Goal: Complete application form: Complete application form

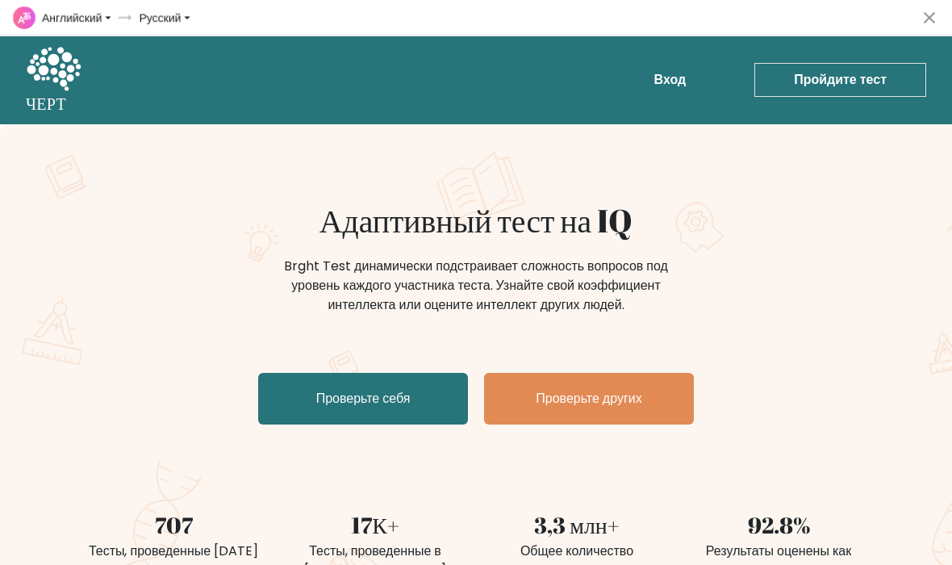
select select "en"
select select "ru"
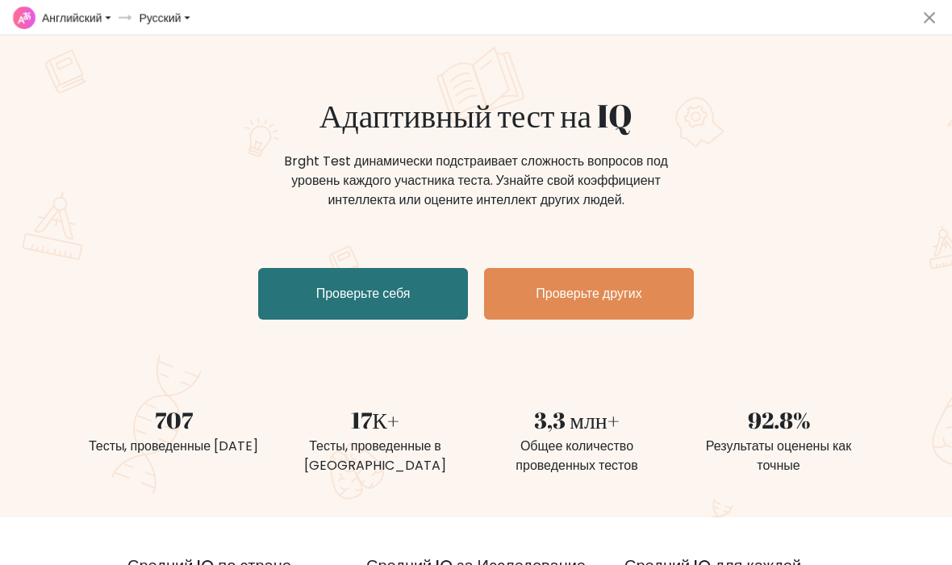
scroll to position [110, 0]
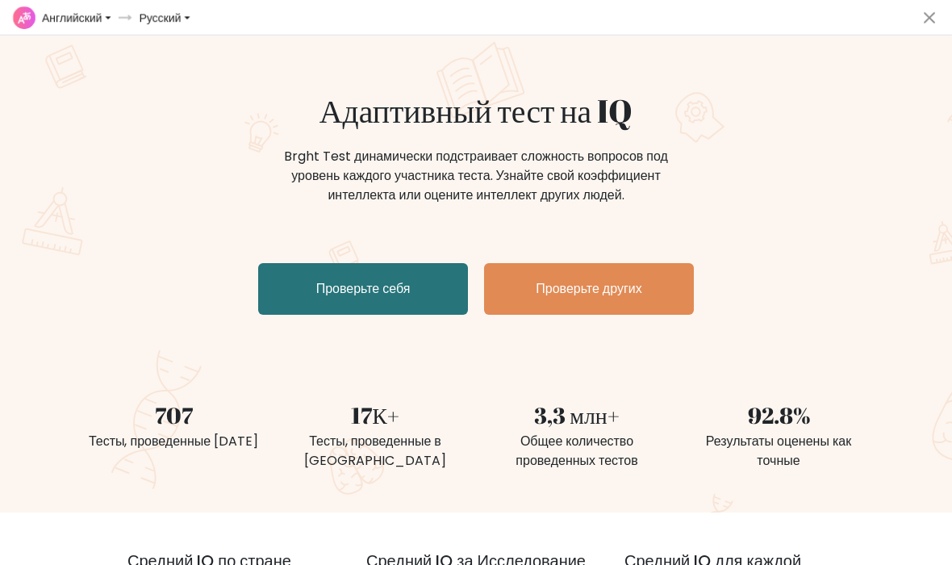
click at [294, 286] on link "Проверьте себя" at bounding box center [363, 289] width 210 height 52
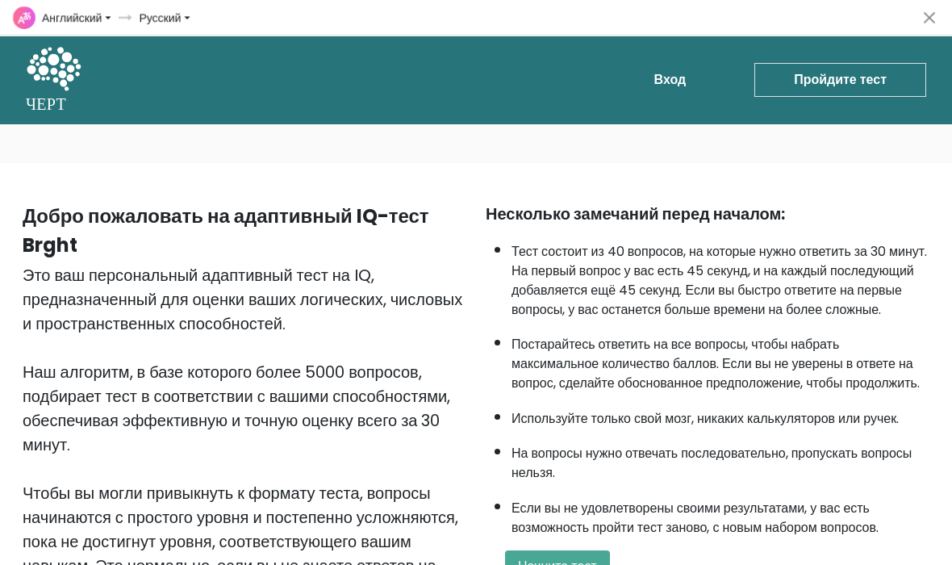
select select "en"
select select "ru"
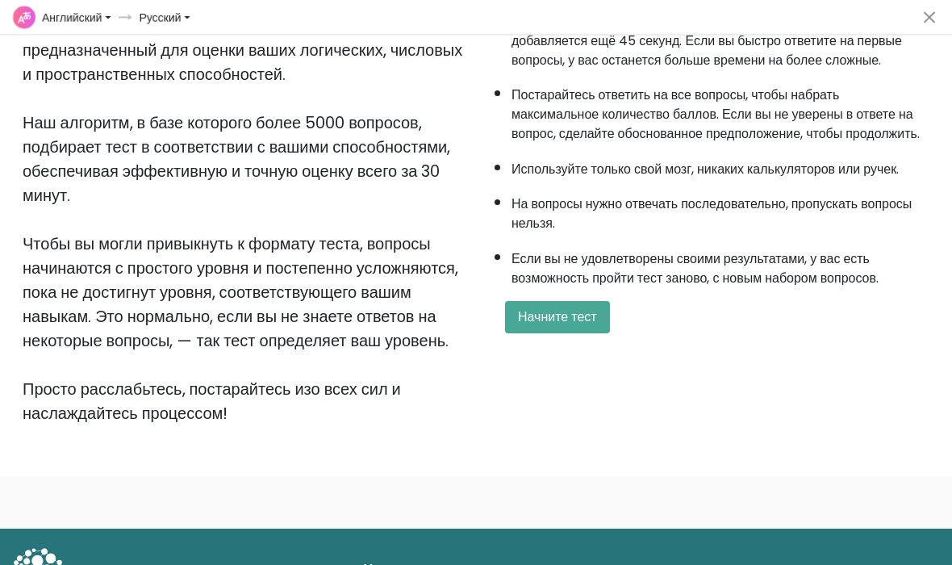
scroll to position [334, 0]
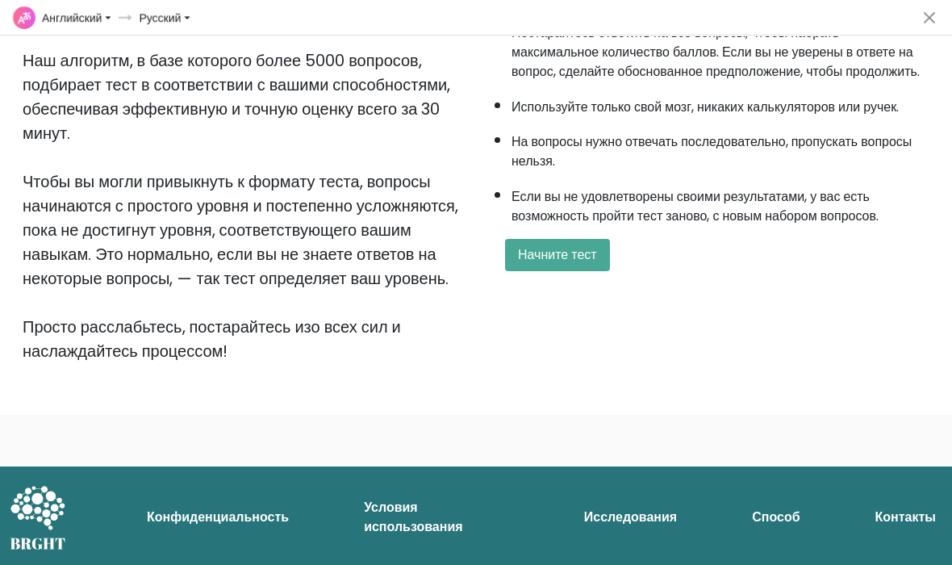
click at [600, 271] on button "Начните тест" at bounding box center [557, 255] width 105 height 32
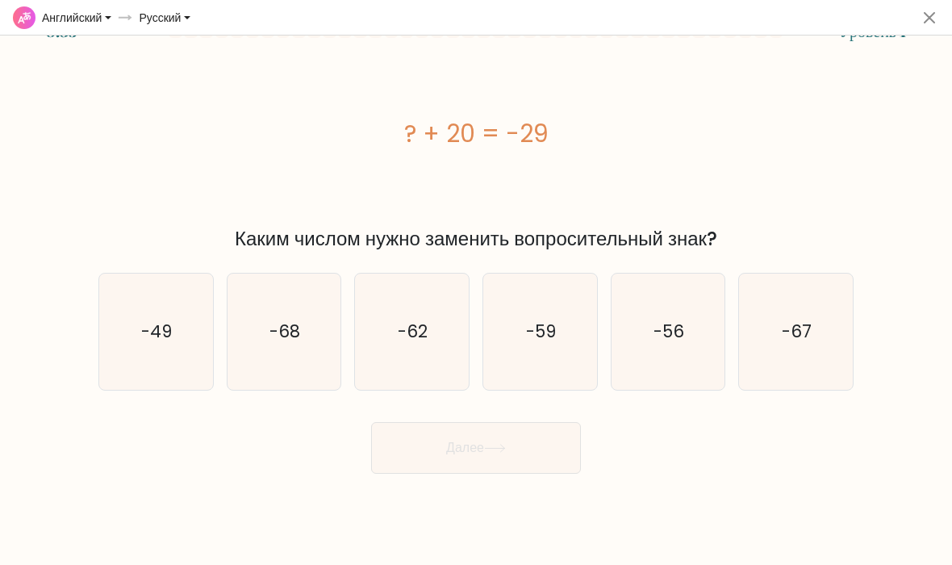
click at [147, 322] on text "-49" at bounding box center [157, 330] width 31 height 23
click at [476, 290] on input "a. -49" at bounding box center [476, 286] width 1 height 8
radio input "true"
click at [544, 438] on button "Далее" at bounding box center [476, 448] width 210 height 52
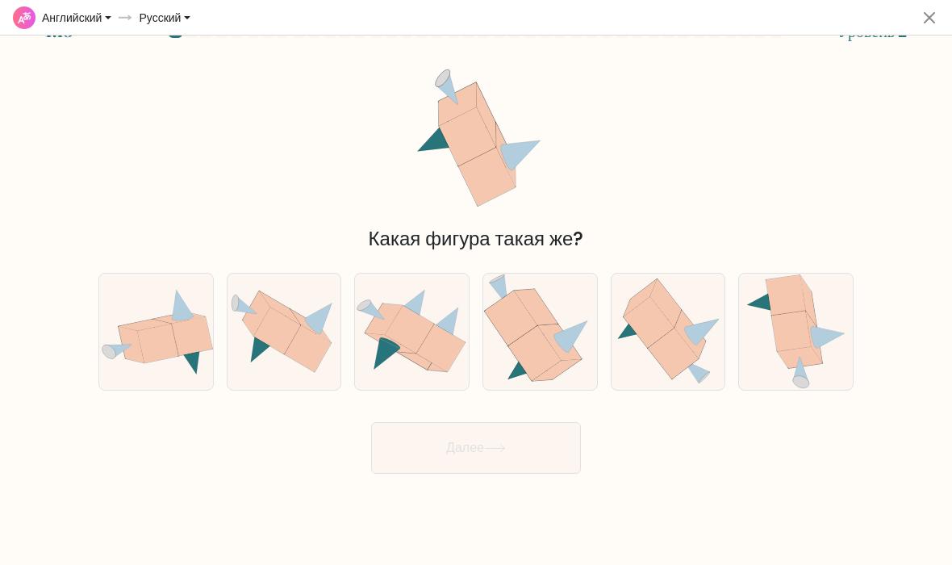
click at [915, 19] on span at bounding box center [929, 18] width 32 height 32
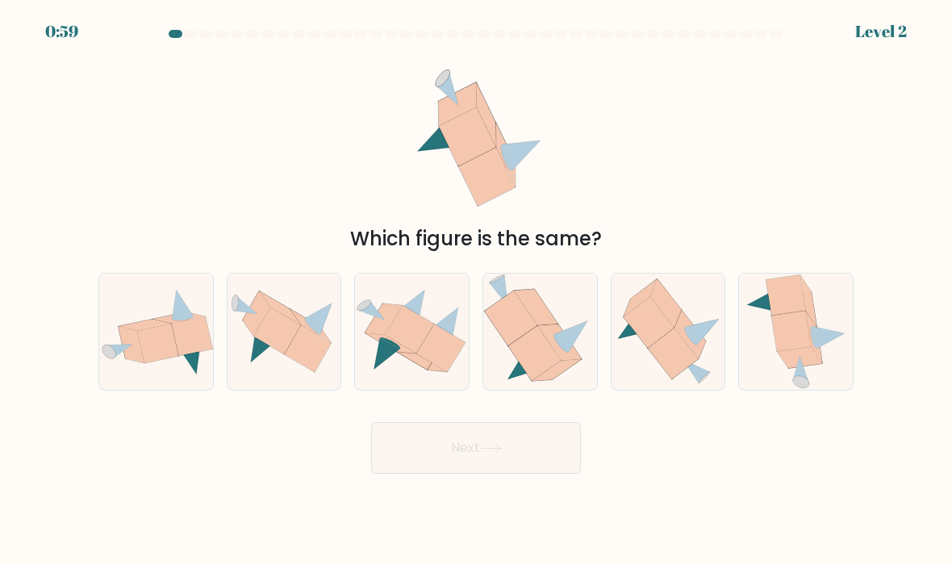
click at [260, 313] on icon at bounding box center [255, 313] width 27 height 45
click at [476, 290] on input "b." at bounding box center [476, 286] width 1 height 8
radio input "true"
click at [561, 424] on button "Next" at bounding box center [476, 448] width 210 height 52
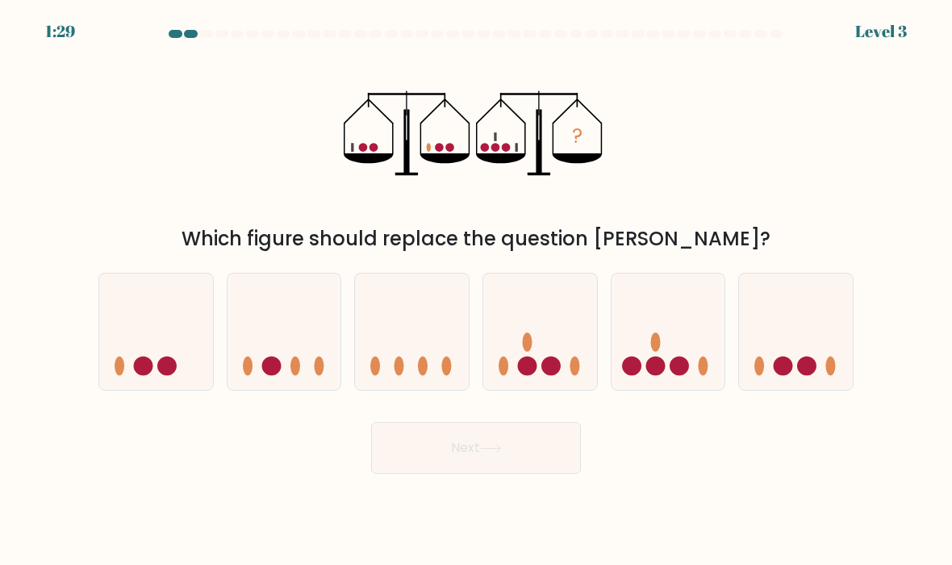
click at [692, 362] on icon at bounding box center [668, 332] width 114 height 94
click at [477, 290] on input "e." at bounding box center [476, 286] width 1 height 8
radio input "true"
click at [540, 444] on button "Next" at bounding box center [476, 448] width 210 height 52
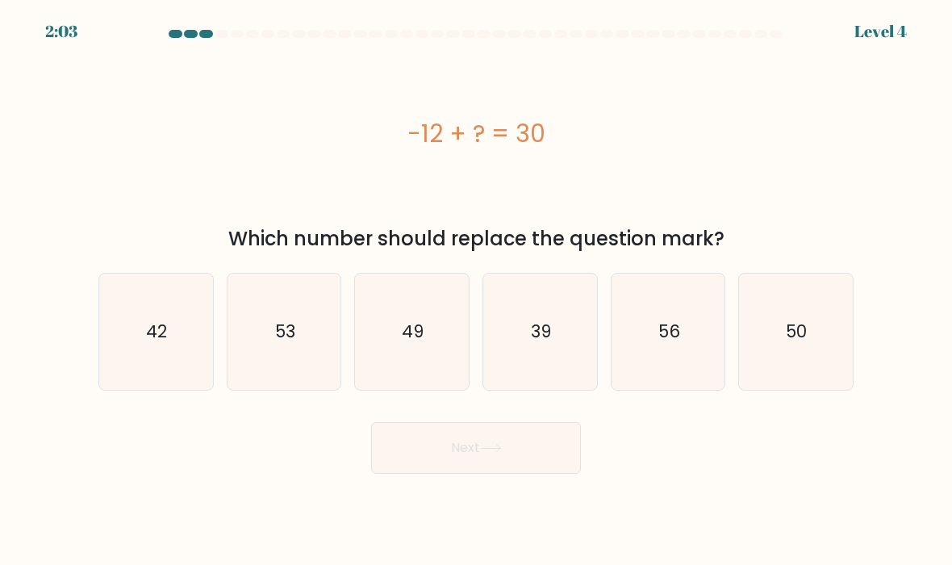
click at [151, 322] on text "42" at bounding box center [157, 330] width 21 height 23
click at [476, 290] on input "a. 42" at bounding box center [476, 286] width 1 height 8
radio input "true"
click at [536, 453] on button "Next" at bounding box center [476, 448] width 210 height 52
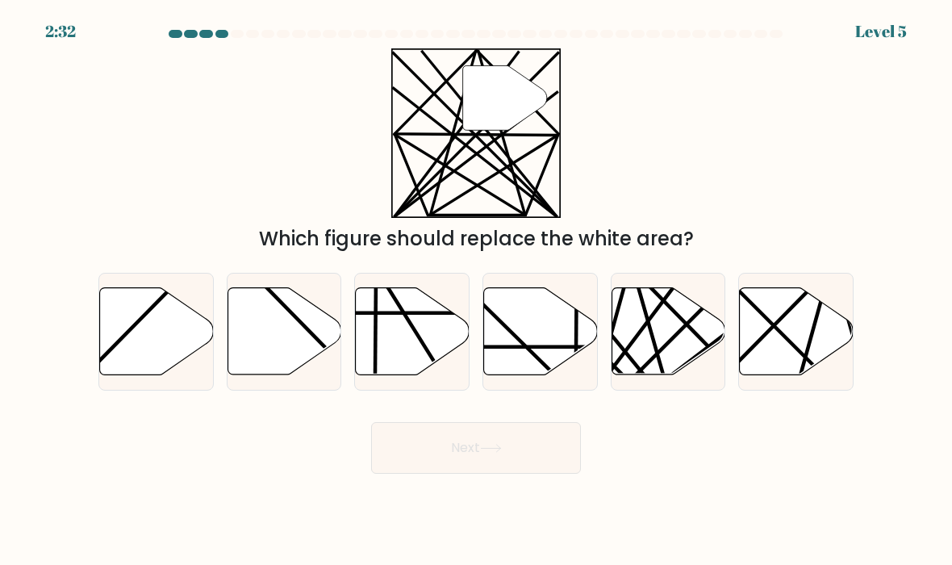
click at [657, 326] on icon at bounding box center [668, 331] width 114 height 87
click at [477, 290] on input "e." at bounding box center [476, 286] width 1 height 8
radio input "true"
click at [559, 444] on button "Next" at bounding box center [476, 448] width 210 height 52
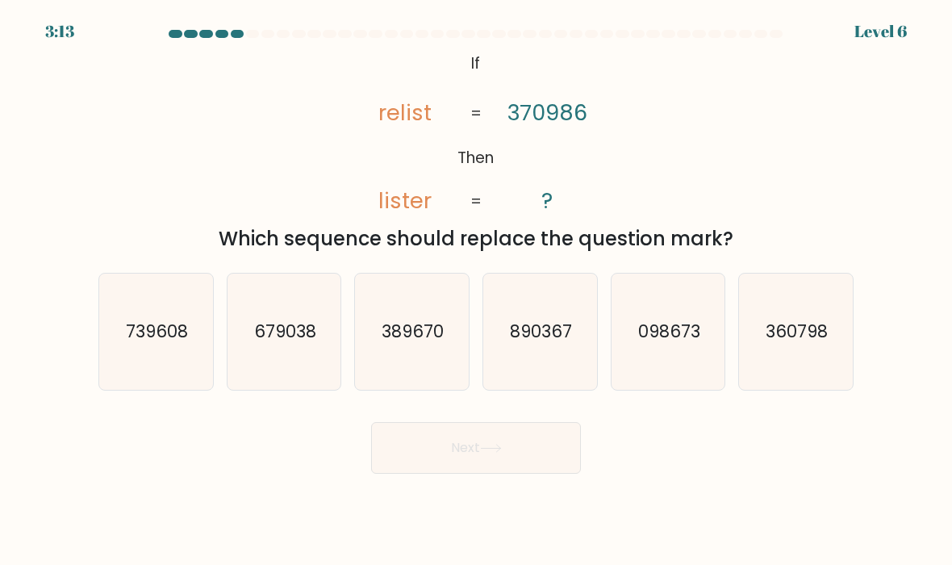
select select "en"
select select "ru"
select select "en"
select select "ru"
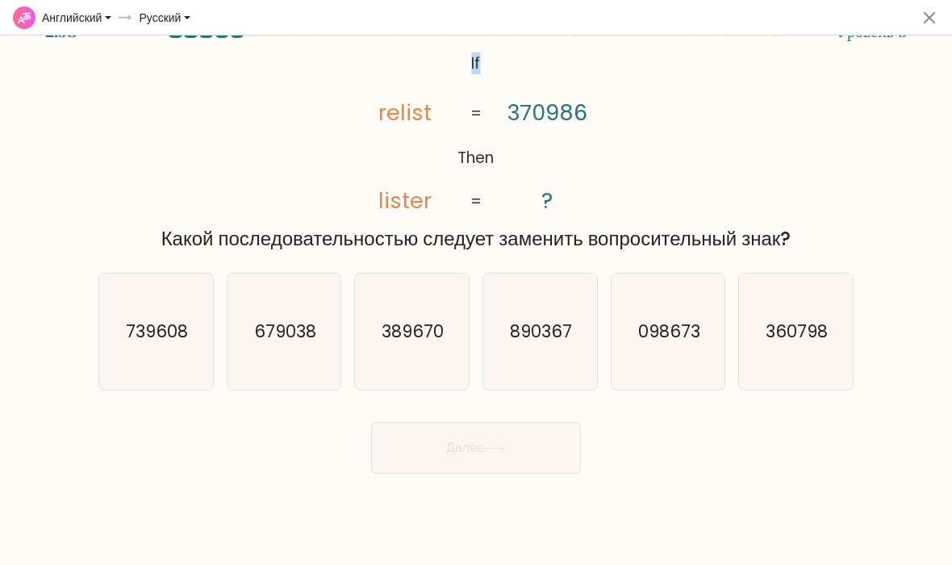
click at [420, 163] on icon "@import url('https://fonts.googleapis.com/css?family=Abril+Fatface:400,100,100i…" at bounding box center [476, 132] width 275 height 169
click at [415, 169] on icon "@import url('https://fonts.googleapis.com/css?family=Abril+Fatface:400,100,100i…" at bounding box center [476, 132] width 275 height 169
click at [928, 13] on span at bounding box center [929, 18] width 32 height 32
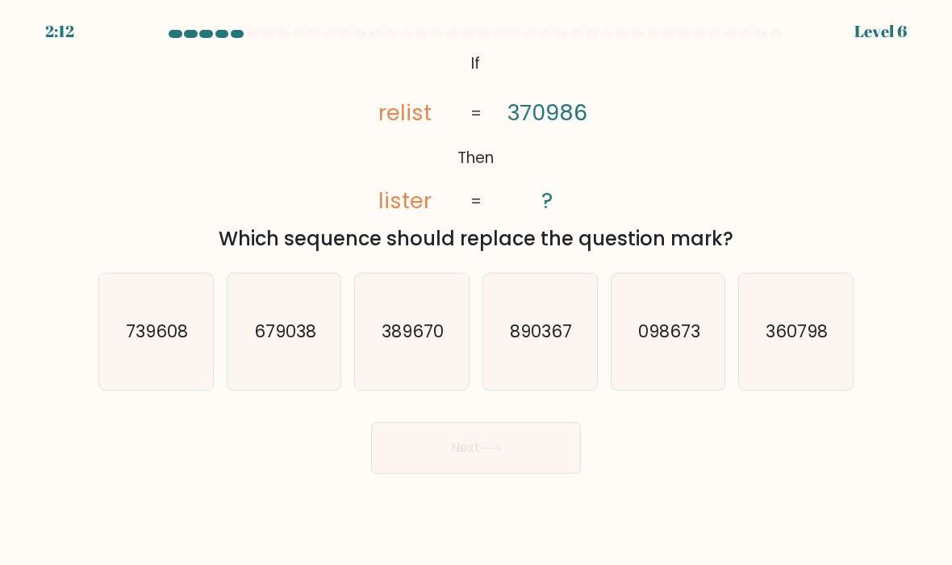
click at [690, 338] on text "098673" at bounding box center [669, 330] width 62 height 23
click at [477, 290] on input "e. 098673" at bounding box center [476, 286] width 1 height 8
radio input "true"
click at [518, 455] on button "Next" at bounding box center [476, 448] width 210 height 52
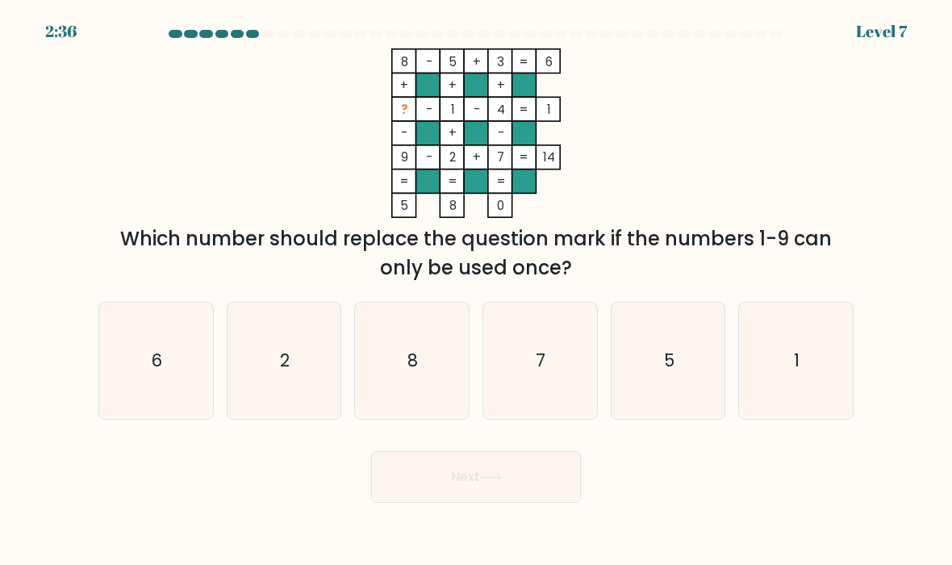
click at [161, 328] on icon "6" at bounding box center [156, 361] width 114 height 114
click at [476, 290] on input "a. 6" at bounding box center [476, 286] width 1 height 8
radio input "true"
click at [490, 488] on button "Next" at bounding box center [476, 477] width 210 height 52
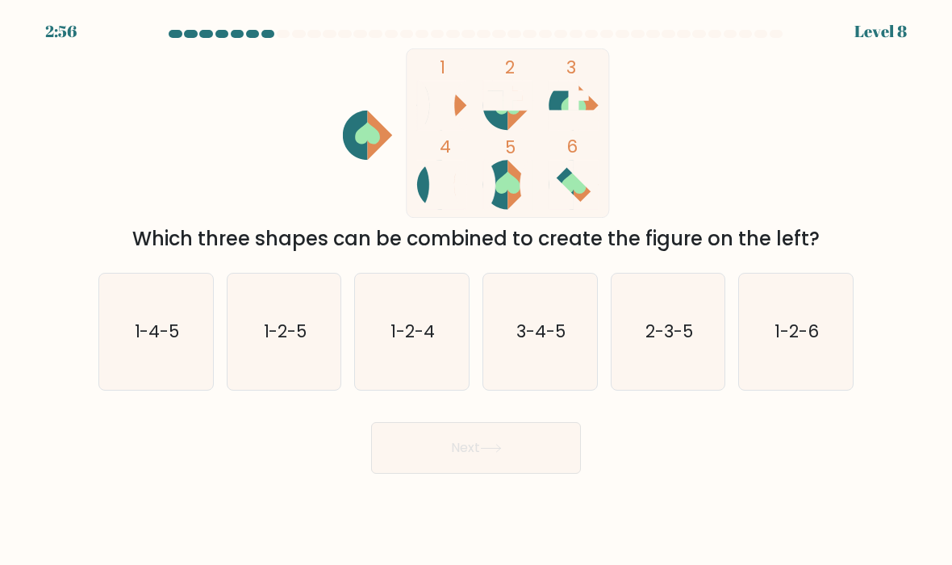
click at [147, 315] on icon "1-4-5" at bounding box center [156, 332] width 114 height 114
click at [476, 290] on input "a. 1-4-5" at bounding box center [476, 286] width 1 height 8
radio input "true"
click at [523, 430] on button "Next" at bounding box center [476, 448] width 210 height 52
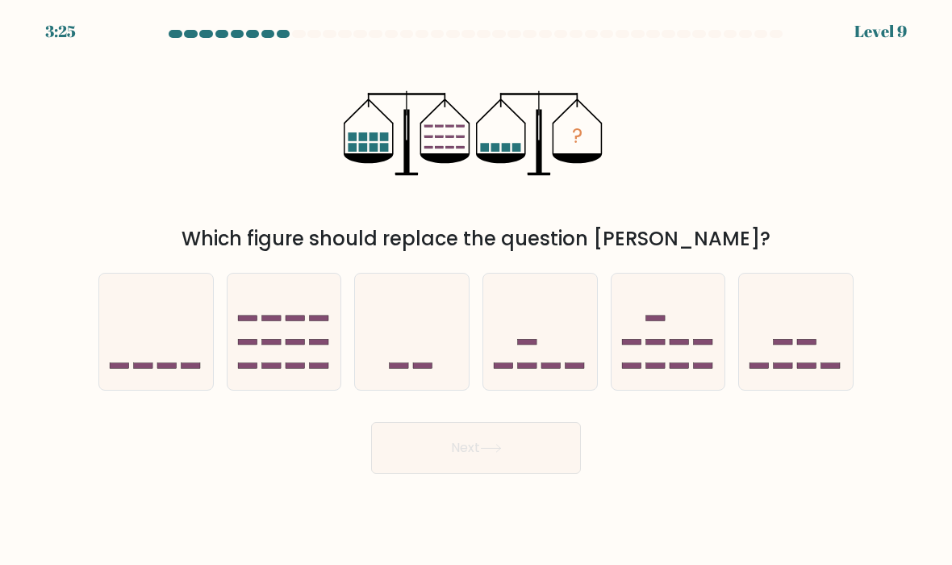
click at [810, 303] on icon at bounding box center [796, 332] width 114 height 94
click at [477, 290] on input "f." at bounding box center [476, 286] width 1 height 8
radio input "true"
click at [531, 440] on button "Next" at bounding box center [476, 448] width 210 height 52
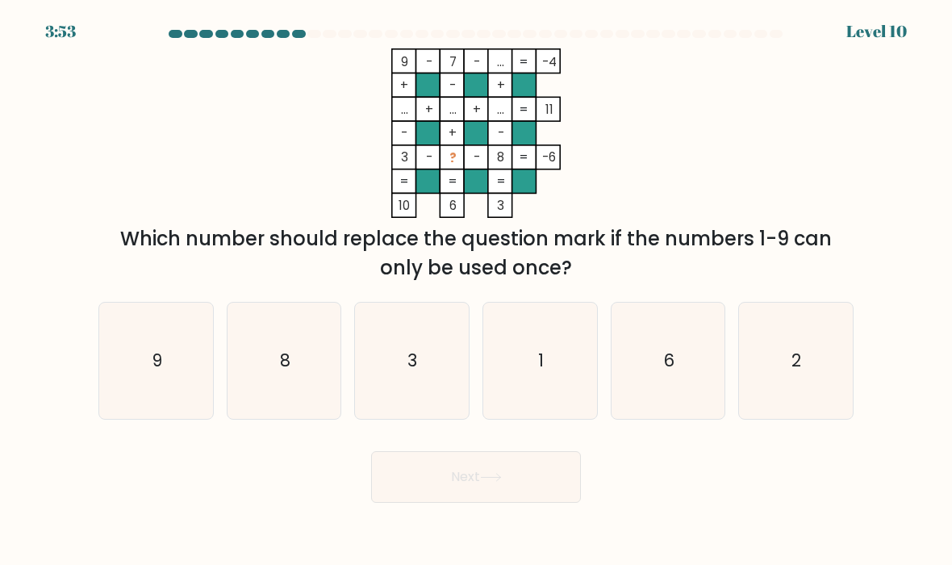
click at [562, 336] on icon "1" at bounding box center [540, 361] width 114 height 114
click at [477, 290] on input "d. 1" at bounding box center [476, 286] width 1 height 8
radio input "true"
click at [536, 479] on button "Next" at bounding box center [476, 477] width 210 height 52
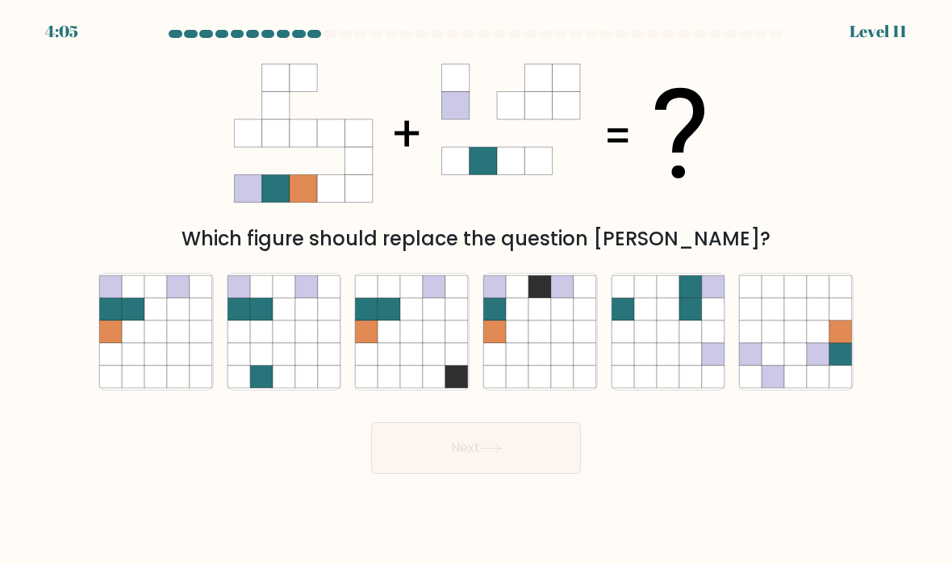
click at [152, 332] on icon at bounding box center [155, 331] width 23 height 23
click at [476, 290] on input "a." at bounding box center [476, 286] width 1 height 8
radio input "true"
click at [499, 447] on icon at bounding box center [491, 448] width 22 height 9
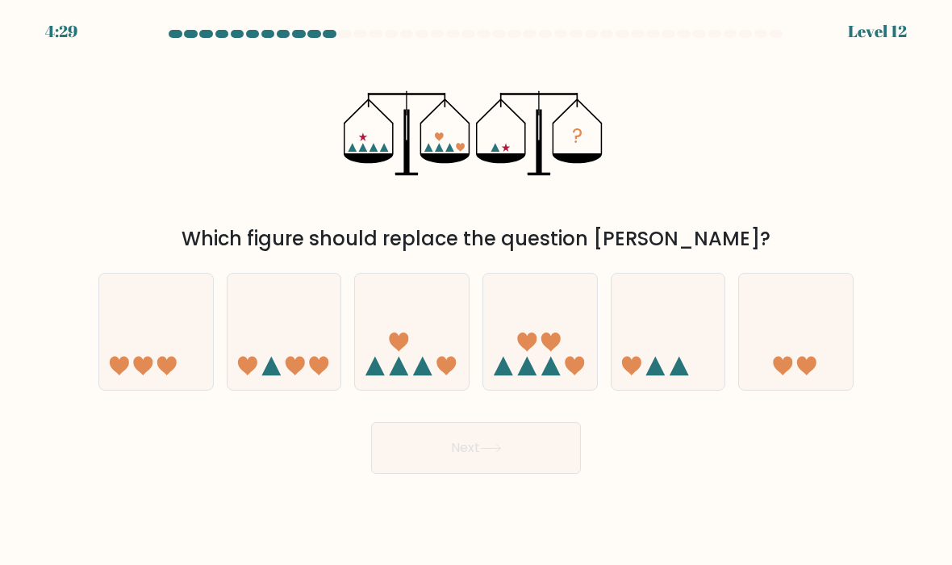
click at [816, 286] on icon at bounding box center [796, 332] width 114 height 94
click at [477, 286] on input "f." at bounding box center [476, 286] width 1 height 8
radio input "true"
click at [531, 455] on button "Next" at bounding box center [476, 448] width 210 height 52
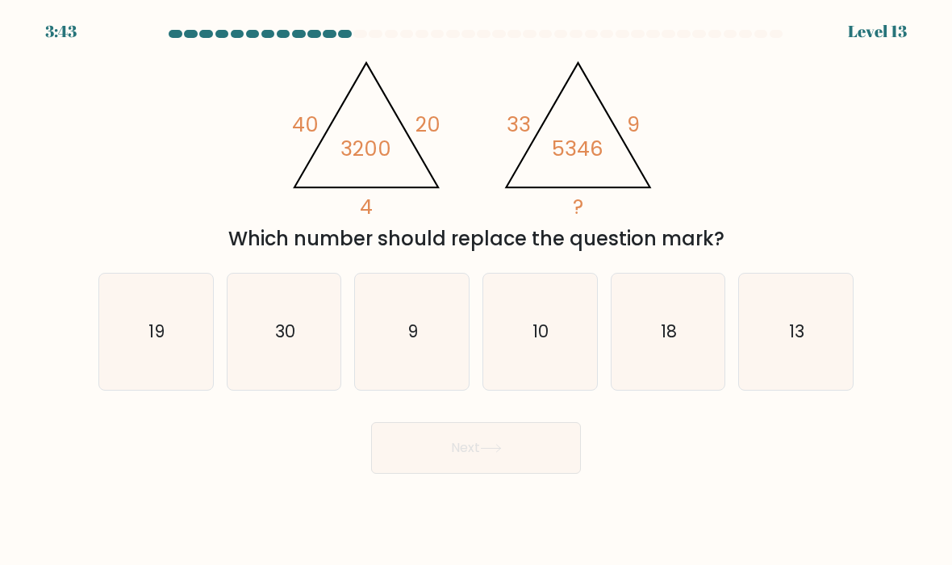
click at [186, 344] on icon "19" at bounding box center [156, 332] width 114 height 114
click at [476, 290] on input "a. 19" at bounding box center [476, 286] width 1 height 8
radio input "true"
click at [507, 455] on button "Next" at bounding box center [476, 448] width 210 height 52
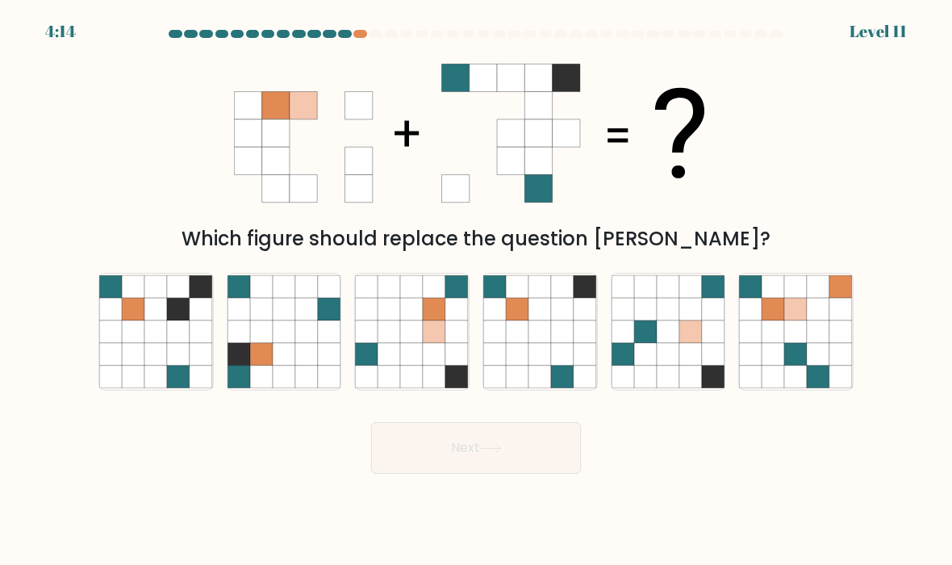
click at [425, 348] on icon at bounding box center [435, 354] width 23 height 23
click at [476, 290] on input "c." at bounding box center [476, 286] width 1 height 8
radio input "true"
click at [483, 457] on button "Next" at bounding box center [476, 448] width 210 height 52
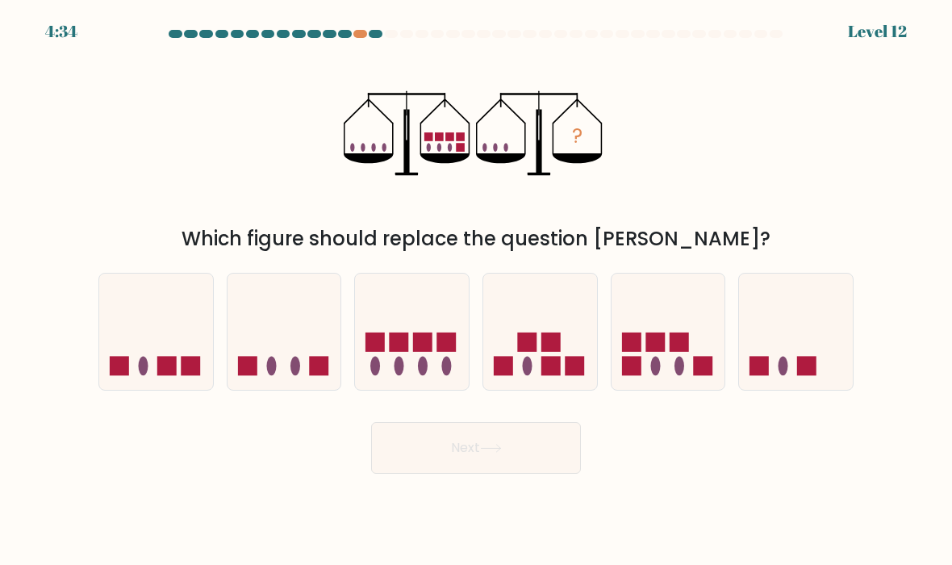
click at [673, 351] on rect at bounding box center [679, 341] width 19 height 19
click at [477, 290] on input "e." at bounding box center [476, 286] width 1 height 8
radio input "true"
click at [513, 462] on button "Next" at bounding box center [476, 448] width 210 height 52
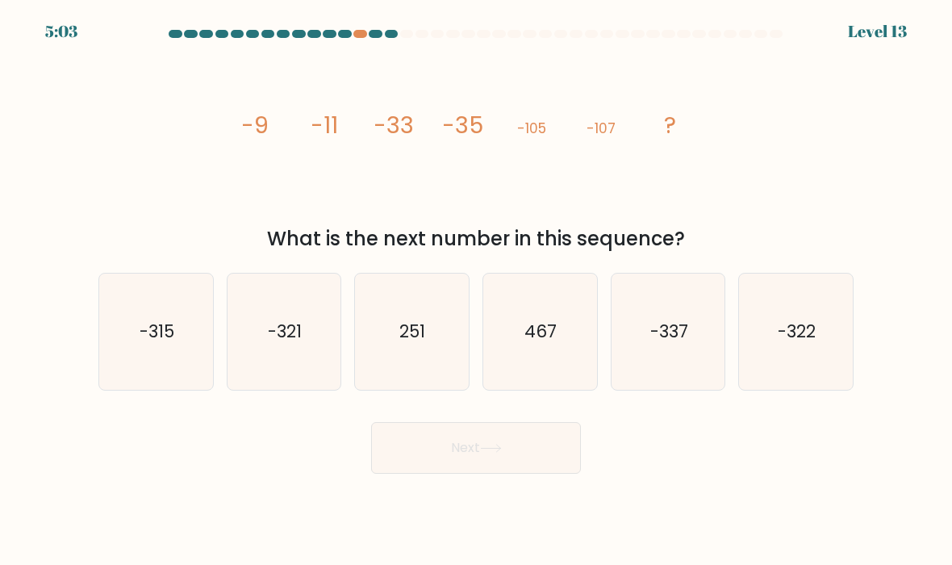
click at [267, 323] on icon "-321" at bounding box center [284, 332] width 114 height 114
click at [476, 290] on input "b. -321" at bounding box center [476, 286] width 1 height 8
radio input "true"
click at [459, 464] on button "Next" at bounding box center [476, 448] width 210 height 52
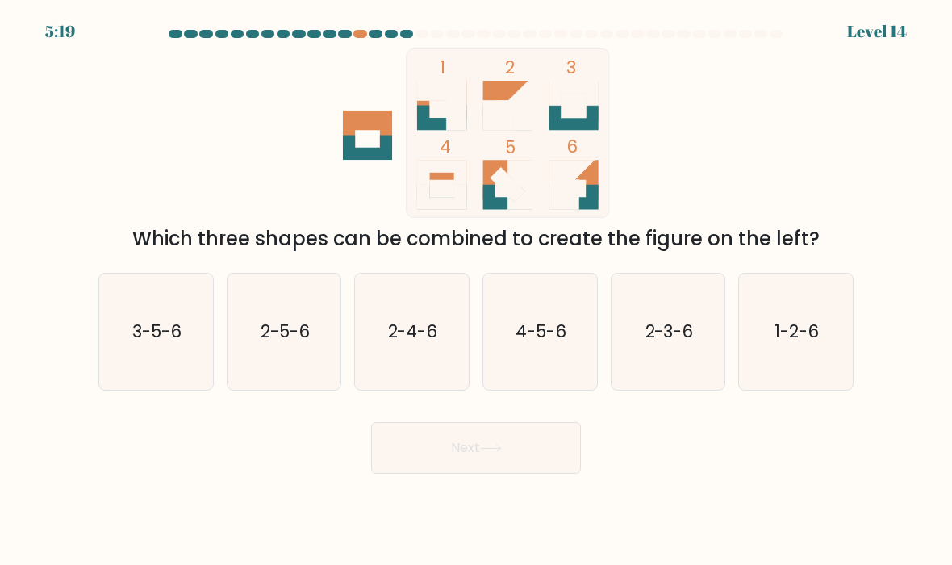
click at [807, 298] on icon "1-2-6" at bounding box center [796, 332] width 114 height 114
click at [477, 290] on input "f. 1-2-6" at bounding box center [476, 286] width 1 height 8
radio input "true"
click at [554, 447] on button "Next" at bounding box center [476, 448] width 210 height 52
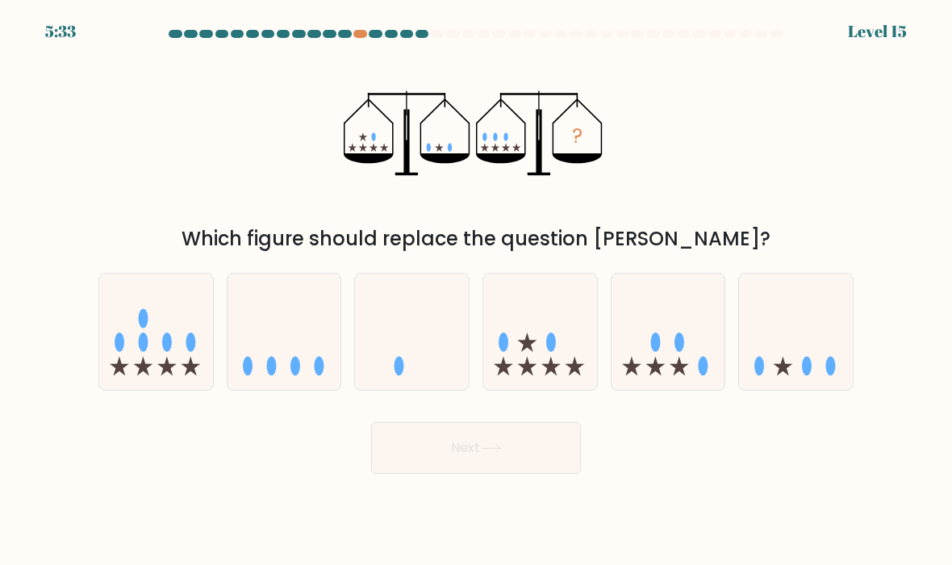
click at [317, 353] on icon at bounding box center [284, 332] width 114 height 94
click at [476, 290] on input "b." at bounding box center [476, 286] width 1 height 8
radio input "true"
click at [535, 457] on button "Next" at bounding box center [476, 448] width 210 height 52
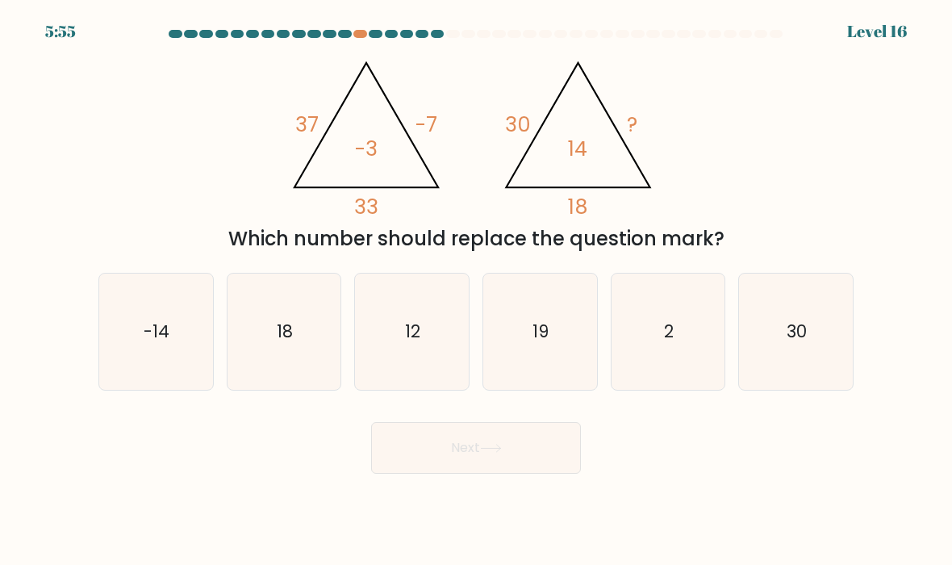
click at [450, 310] on icon "12" at bounding box center [412, 332] width 114 height 114
click at [476, 290] on input "c. 12" at bounding box center [476, 286] width 1 height 8
radio input "true"
click at [190, 334] on icon "-14" at bounding box center [156, 332] width 114 height 114
click at [476, 290] on input "a. -14" at bounding box center [476, 286] width 1 height 8
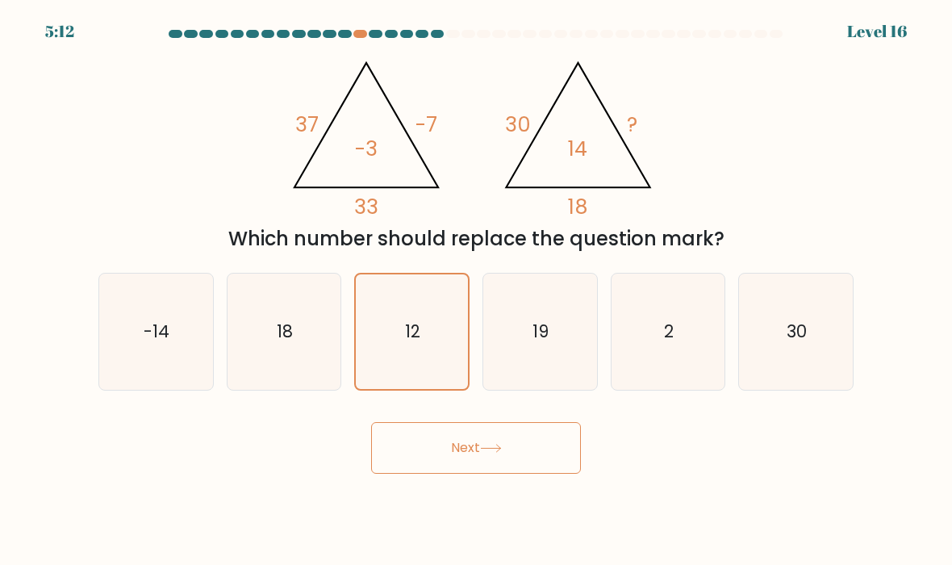
radio input "true"
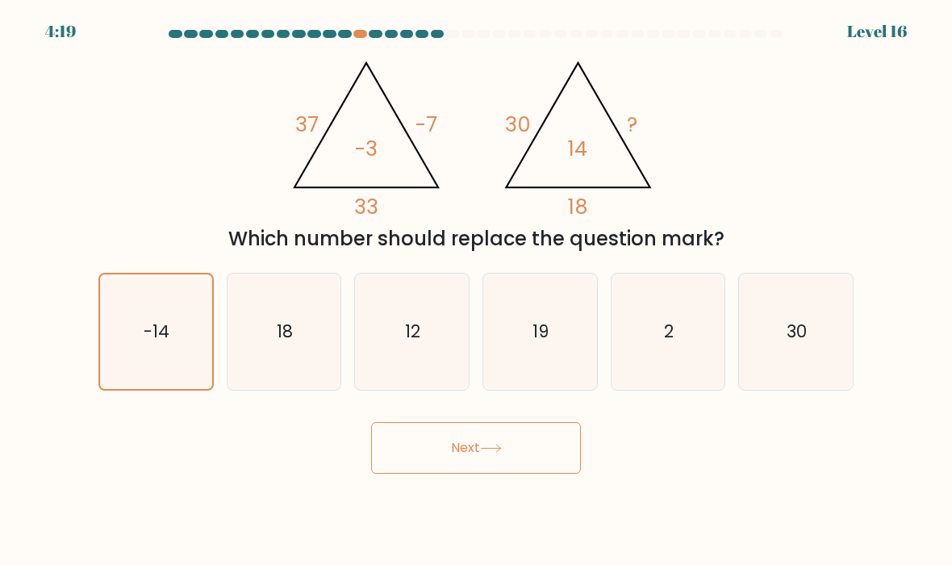
click at [710, 328] on icon "2" at bounding box center [668, 332] width 114 height 114
click at [477, 290] on input "e. 2" at bounding box center [476, 286] width 1 height 8
radio input "true"
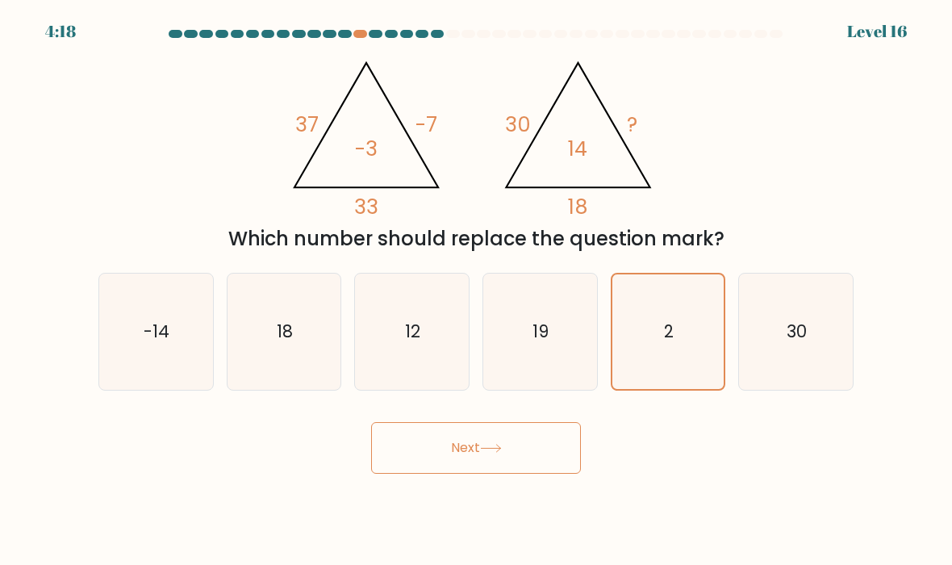
click at [565, 437] on button "Next" at bounding box center [476, 448] width 210 height 52
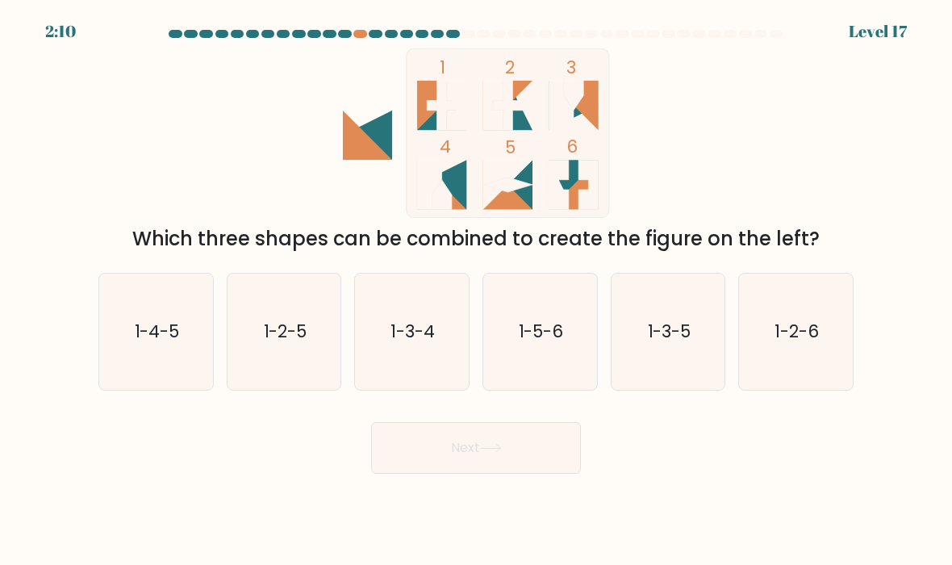
click at [800, 315] on icon "1-2-6" at bounding box center [796, 332] width 114 height 114
click at [477, 290] on input "f. 1-2-6" at bounding box center [476, 286] width 1 height 8
radio input "true"
click at [557, 443] on button "Next" at bounding box center [476, 448] width 210 height 52
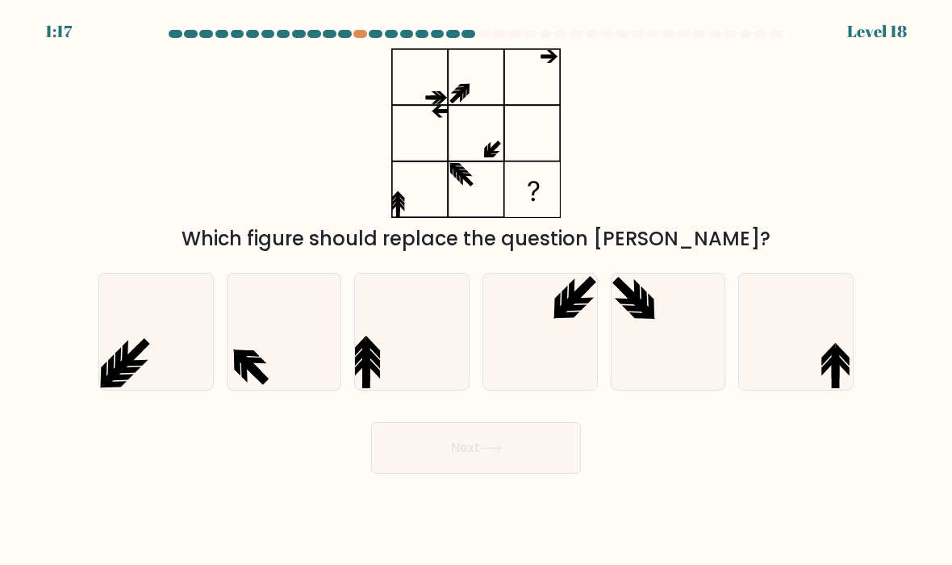
click at [417, 332] on icon at bounding box center [412, 332] width 114 height 114
click at [476, 290] on input "c." at bounding box center [476, 286] width 1 height 8
radio input "true"
click at [499, 444] on icon at bounding box center [491, 448] width 22 height 9
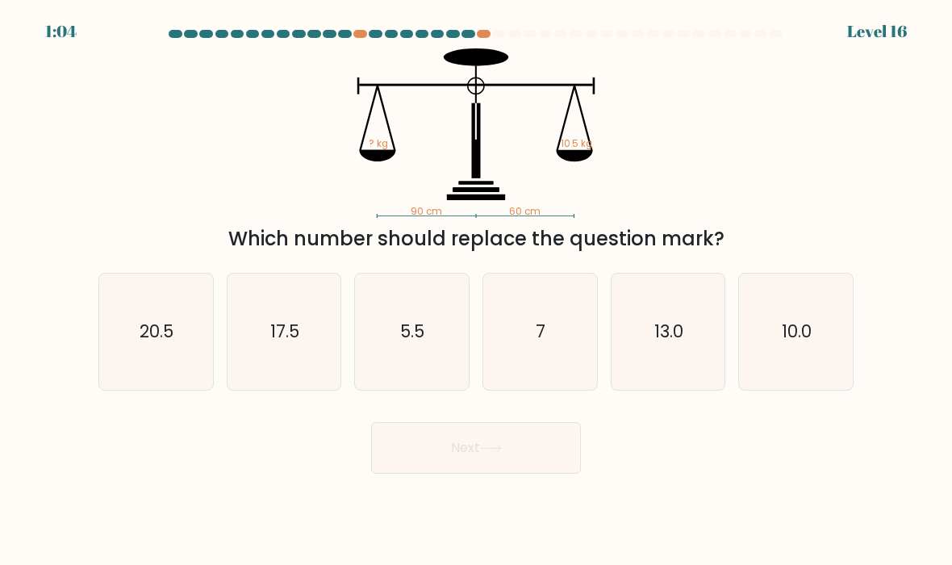
click at [310, 312] on icon "17.5" at bounding box center [284, 332] width 114 height 114
click at [476, 290] on input "b. 17.5" at bounding box center [476, 286] width 1 height 8
radio input "true"
click at [543, 452] on button "Next" at bounding box center [476, 448] width 210 height 52
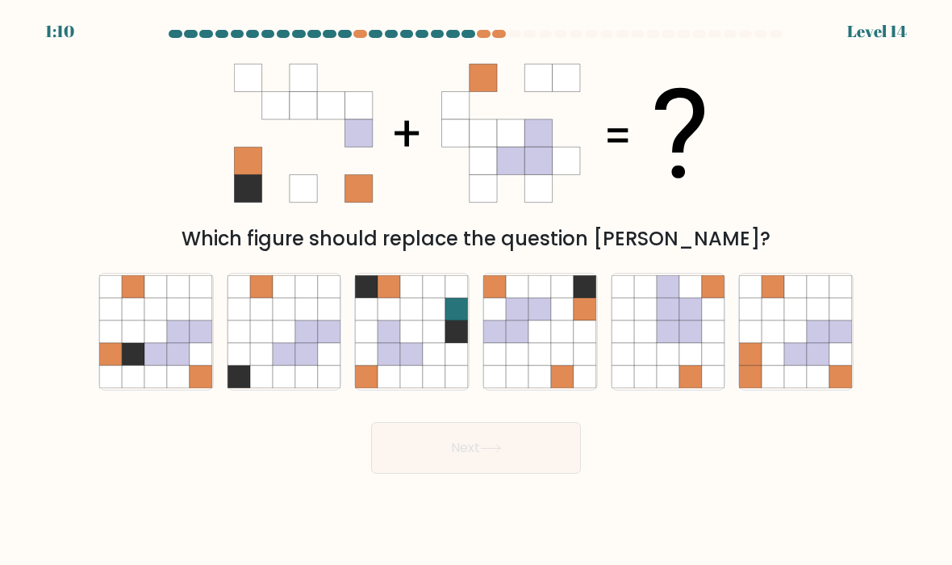
click at [177, 321] on icon at bounding box center [178, 331] width 23 height 23
click at [476, 290] on input "a." at bounding box center [476, 286] width 1 height 8
radio input "true"
click at [516, 451] on button "Next" at bounding box center [476, 448] width 210 height 52
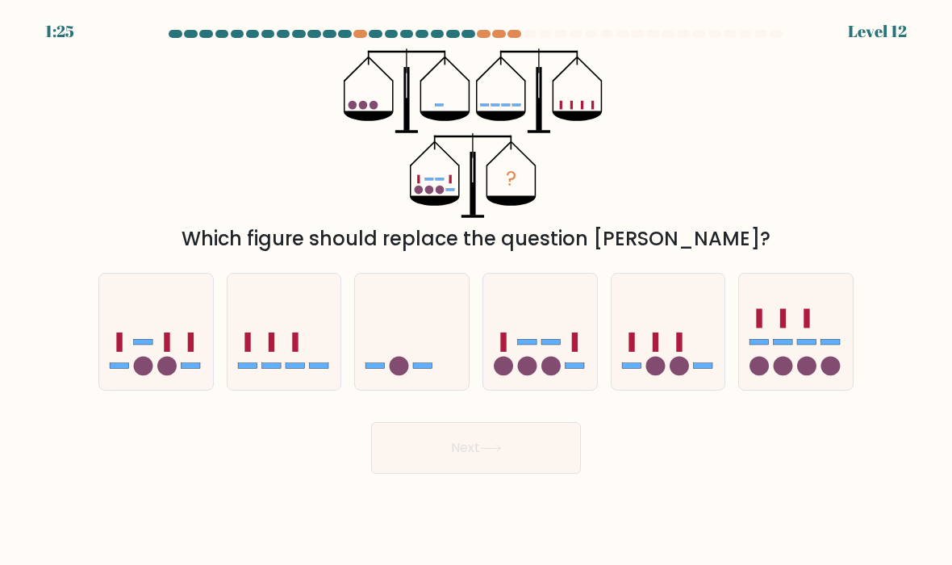
click at [577, 311] on icon at bounding box center [540, 332] width 114 height 94
click at [477, 290] on input "d." at bounding box center [476, 286] width 1 height 8
radio input "true"
click at [546, 458] on button "Next" at bounding box center [476, 448] width 210 height 52
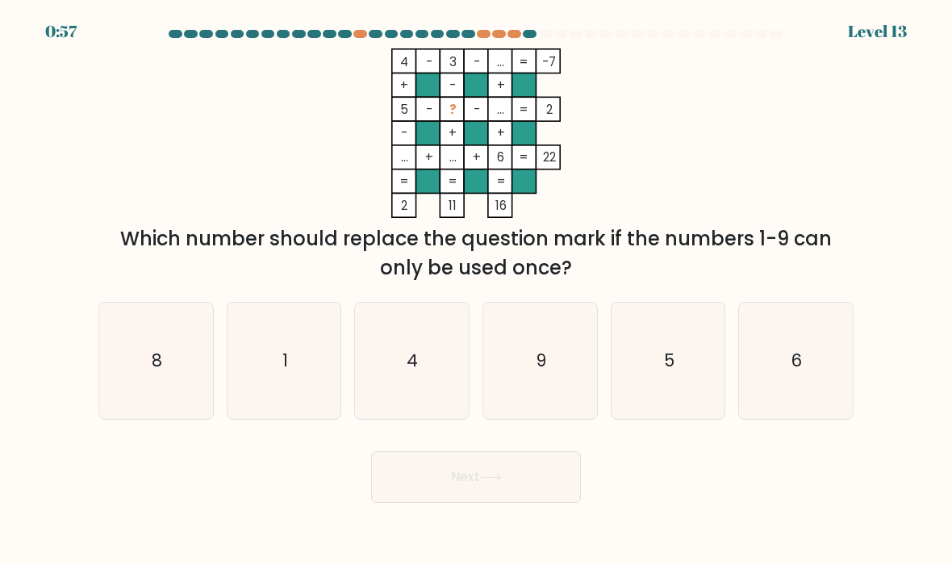
click at [317, 334] on icon "1" at bounding box center [284, 361] width 114 height 114
click at [476, 290] on input "b. 1" at bounding box center [476, 286] width 1 height 8
radio input "true"
click at [507, 480] on button "Next" at bounding box center [476, 477] width 210 height 52
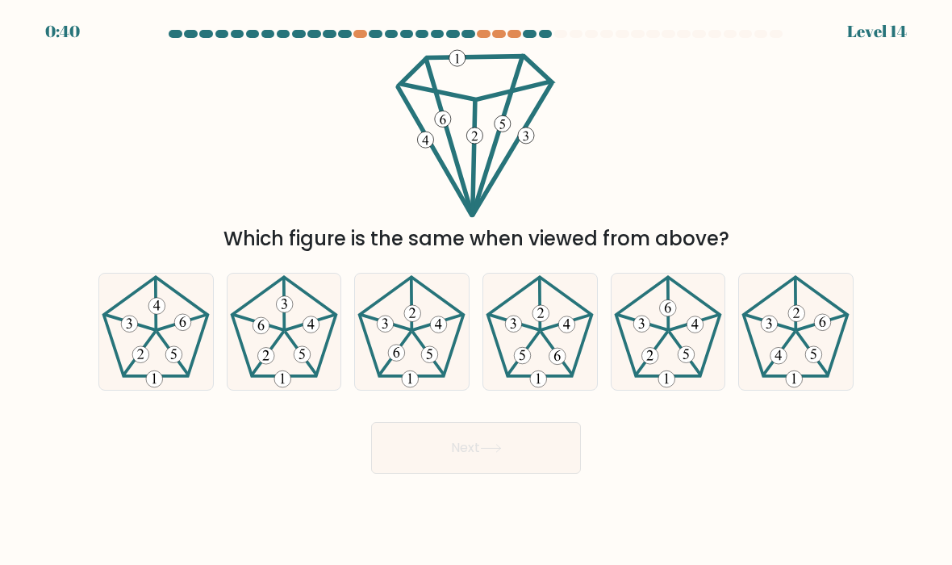
click at [457, 309] on 187 at bounding box center [412, 326] width 104 height 99
click at [476, 290] on input "c." at bounding box center [476, 286] width 1 height 8
radio input "true"
click at [528, 434] on button "Next" at bounding box center [476, 448] width 210 height 52
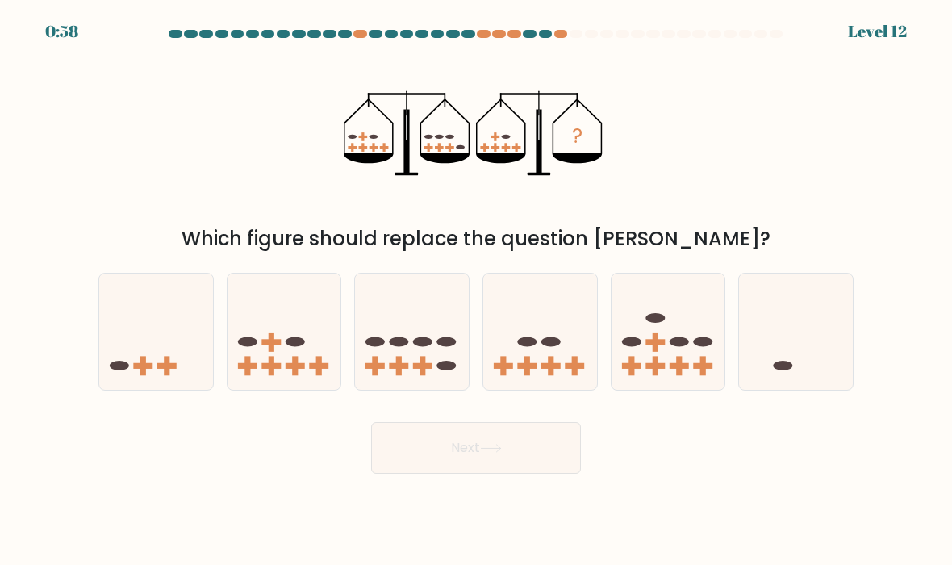
click at [570, 305] on icon at bounding box center [540, 332] width 114 height 94
click at [477, 290] on input "d." at bounding box center [476, 286] width 1 height 8
radio input "true"
click at [545, 455] on button "Next" at bounding box center [476, 448] width 210 height 52
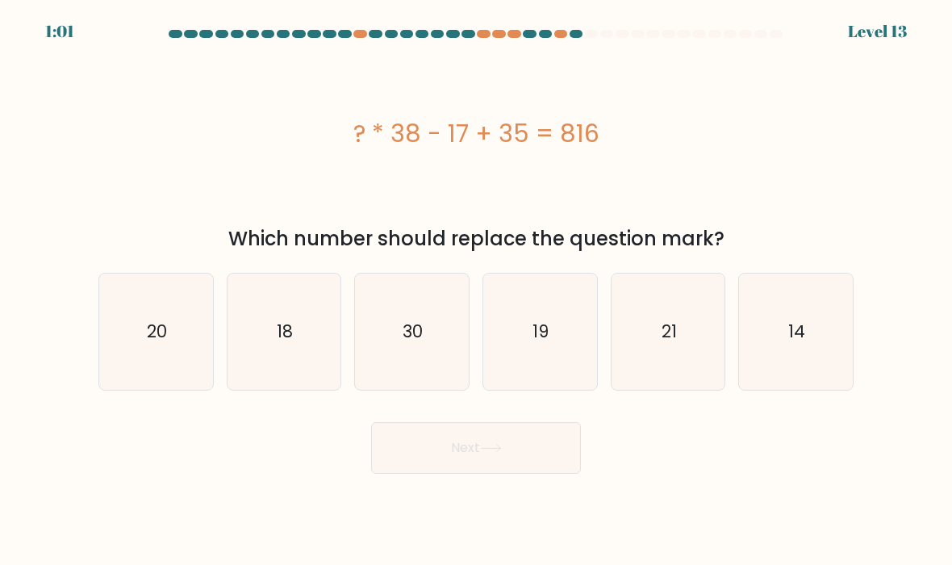
click at [688, 299] on icon "21" at bounding box center [668, 332] width 114 height 114
click at [477, 290] on input "e. 21" at bounding box center [476, 286] width 1 height 8
radio input "true"
click at [559, 444] on button "Next" at bounding box center [476, 448] width 210 height 52
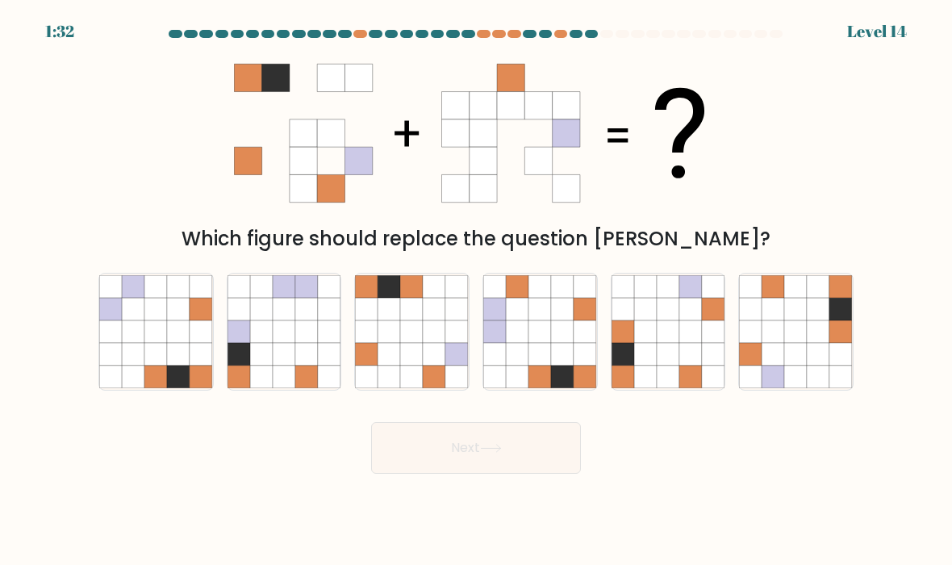
click at [578, 322] on icon at bounding box center [585, 331] width 23 height 23
click at [477, 290] on input "d." at bounding box center [476, 286] width 1 height 8
radio input "true"
click at [570, 449] on button "Next" at bounding box center [476, 448] width 210 height 52
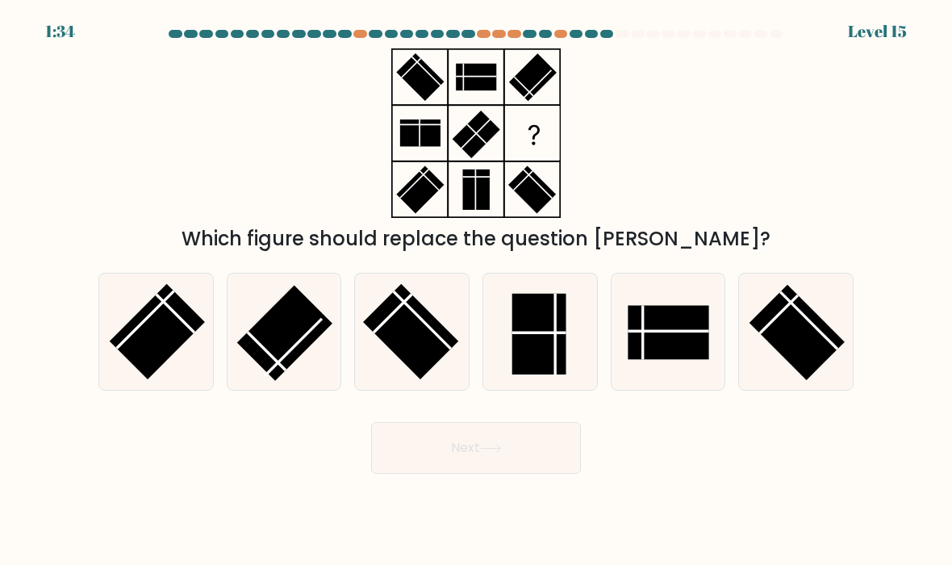
click at [544, 319] on rect at bounding box center [539, 334] width 54 height 81
click at [477, 290] on input "d." at bounding box center [476, 286] width 1 height 8
radio input "true"
click at [550, 449] on button "Next" at bounding box center [476, 448] width 210 height 52
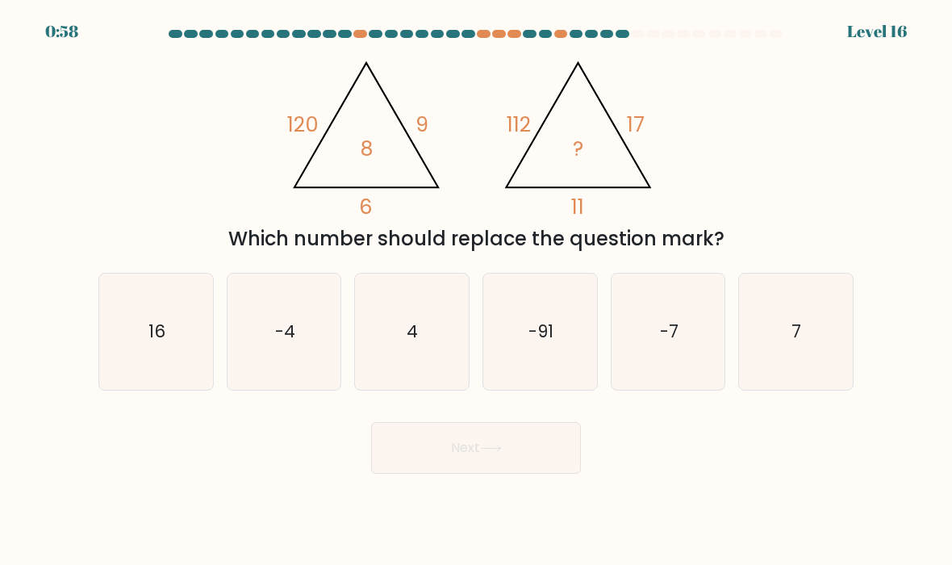
click at [771, 299] on icon "7" at bounding box center [796, 332] width 114 height 114
click at [477, 290] on input "f. 7" at bounding box center [476, 286] width 1 height 8
radio input "true"
click at [540, 453] on button "Next" at bounding box center [476, 448] width 210 height 52
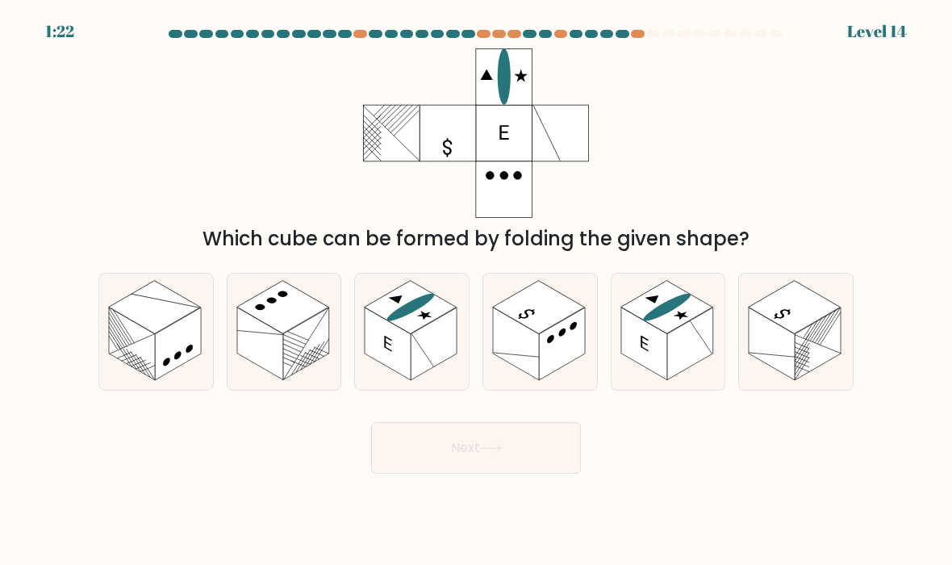
click at [457, 314] on rect at bounding box center [434, 343] width 46 height 73
click at [476, 290] on input "c." at bounding box center [476, 286] width 1 height 8
radio input "true"
click at [528, 461] on button "Next" at bounding box center [476, 448] width 210 height 52
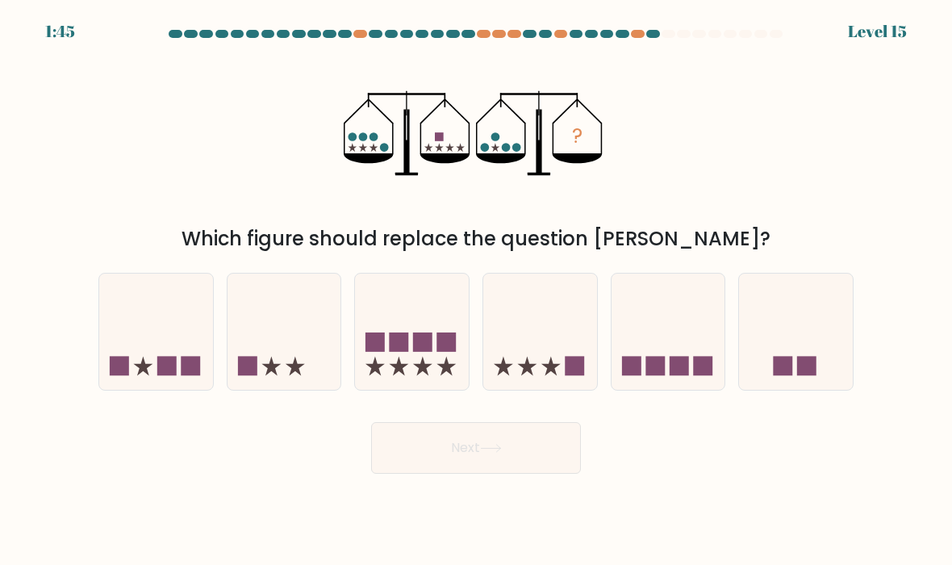
click at [323, 353] on icon at bounding box center [284, 332] width 114 height 94
click at [476, 290] on input "b." at bounding box center [476, 286] width 1 height 8
radio input "true"
click at [548, 464] on button "Next" at bounding box center [476, 448] width 210 height 52
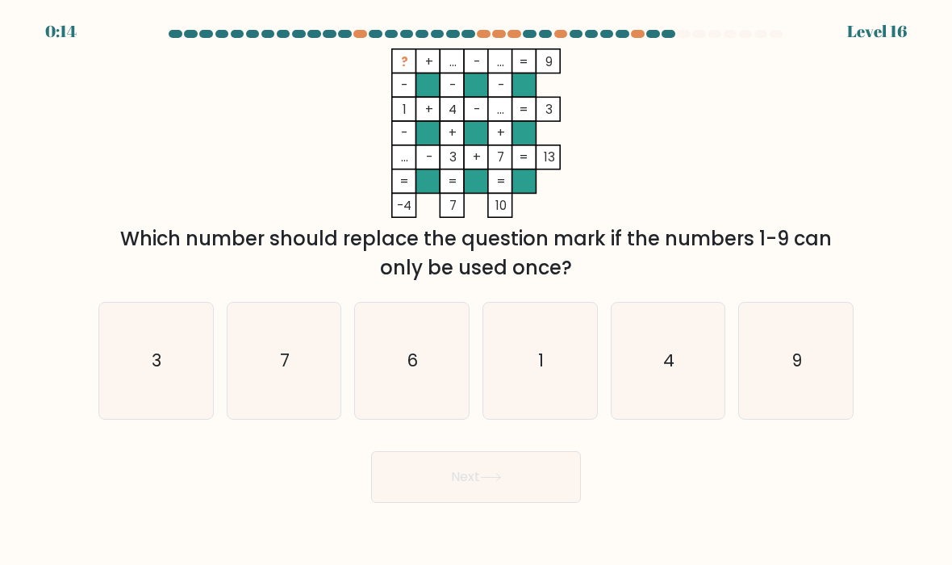
click at [327, 360] on icon "7" at bounding box center [284, 361] width 114 height 114
click at [476, 290] on input "b. 7" at bounding box center [476, 286] width 1 height 8
radio input "true"
click at [549, 478] on button "Next" at bounding box center [476, 477] width 210 height 52
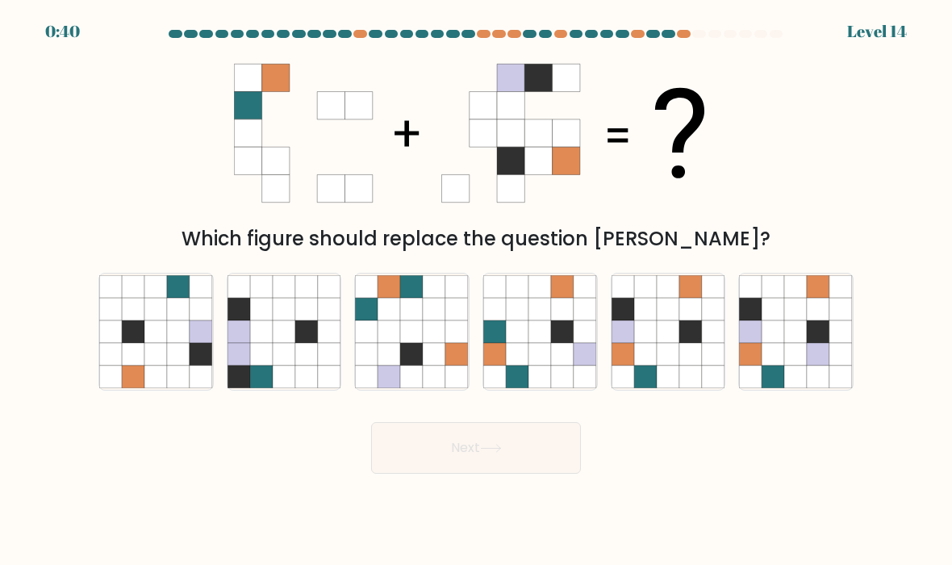
click at [666, 304] on icon at bounding box center [668, 309] width 23 height 23
click at [477, 290] on input "e." at bounding box center [476, 286] width 1 height 8
radio input "true"
click at [553, 449] on button "Next" at bounding box center [476, 448] width 210 height 52
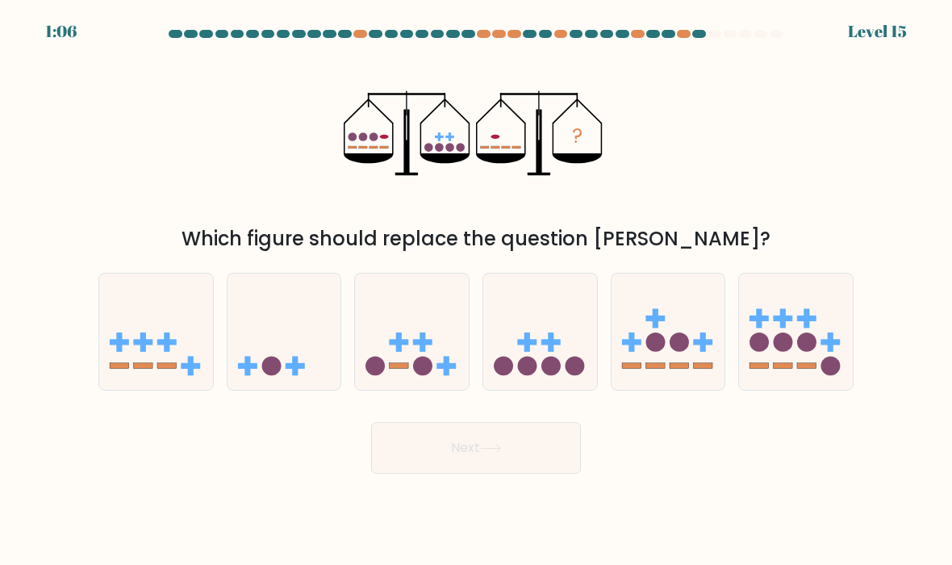
click at [287, 329] on icon at bounding box center [284, 332] width 114 height 94
click at [476, 290] on input "b." at bounding box center [476, 286] width 1 height 8
radio input "true"
click at [531, 437] on button "Next" at bounding box center [476, 448] width 210 height 52
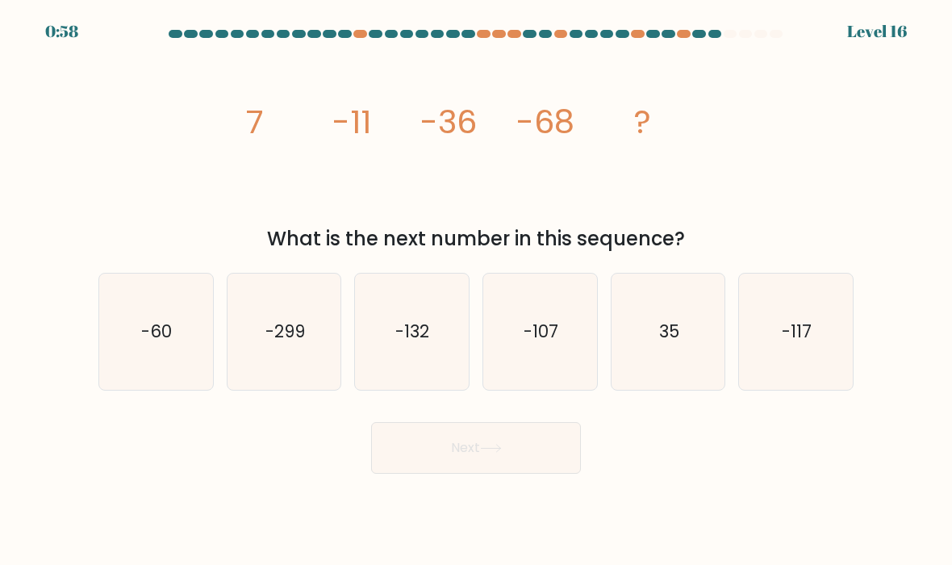
click at [590, 336] on icon "-107" at bounding box center [540, 332] width 114 height 114
click at [477, 290] on input "d. -107" at bounding box center [476, 286] width 1 height 8
radio input "true"
click at [520, 441] on button "Next" at bounding box center [476, 448] width 210 height 52
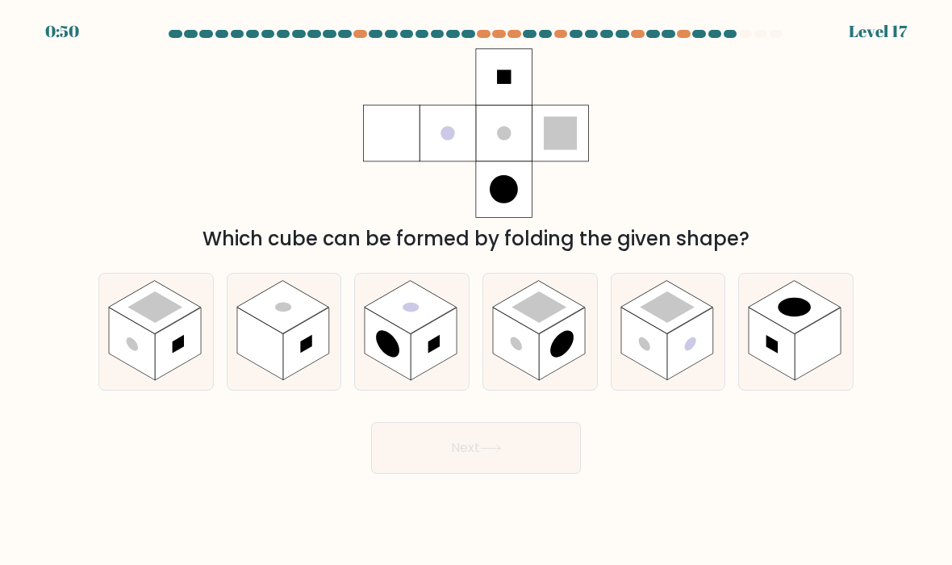
click at [582, 304] on icon at bounding box center [540, 331] width 114 height 116
click at [477, 290] on input "d." at bounding box center [476, 286] width 1 height 8
radio input "true"
click at [558, 443] on button "Next" at bounding box center [476, 448] width 210 height 52
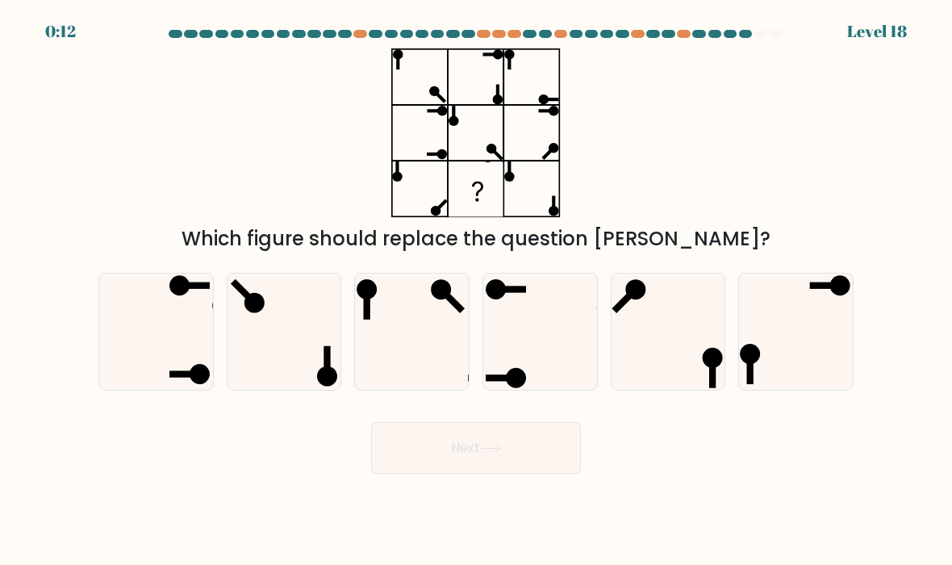
click at [305, 294] on icon at bounding box center [284, 332] width 114 height 114
click at [476, 290] on input "b." at bounding box center [476, 286] width 1 height 8
radio input "true"
click at [451, 448] on button "Next" at bounding box center [476, 448] width 210 height 52
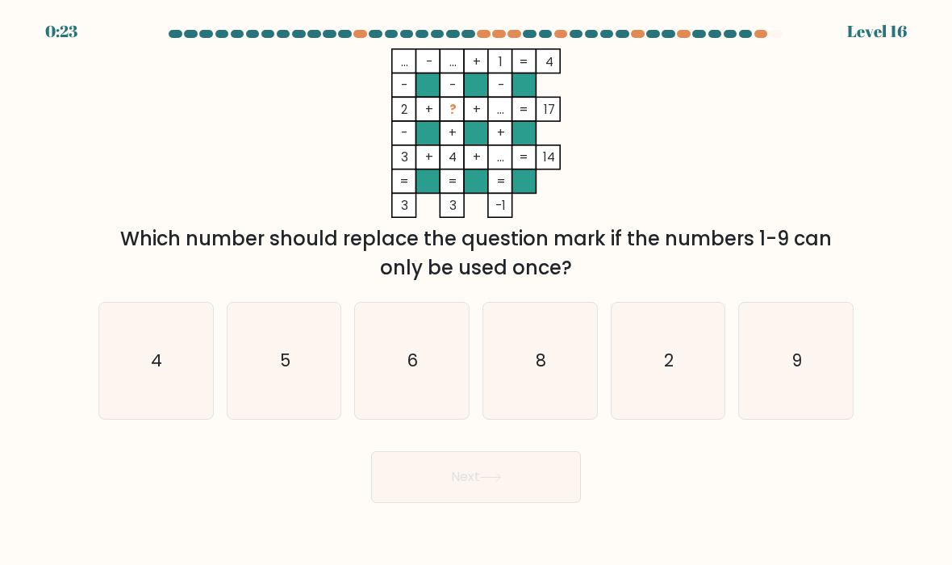
click at [440, 353] on icon "6" at bounding box center [412, 361] width 114 height 114
click at [476, 290] on input "c. 6" at bounding box center [476, 286] width 1 height 8
radio input "true"
click at [530, 464] on button "Next" at bounding box center [476, 477] width 210 height 52
click at [545, 474] on button "Next" at bounding box center [476, 477] width 210 height 52
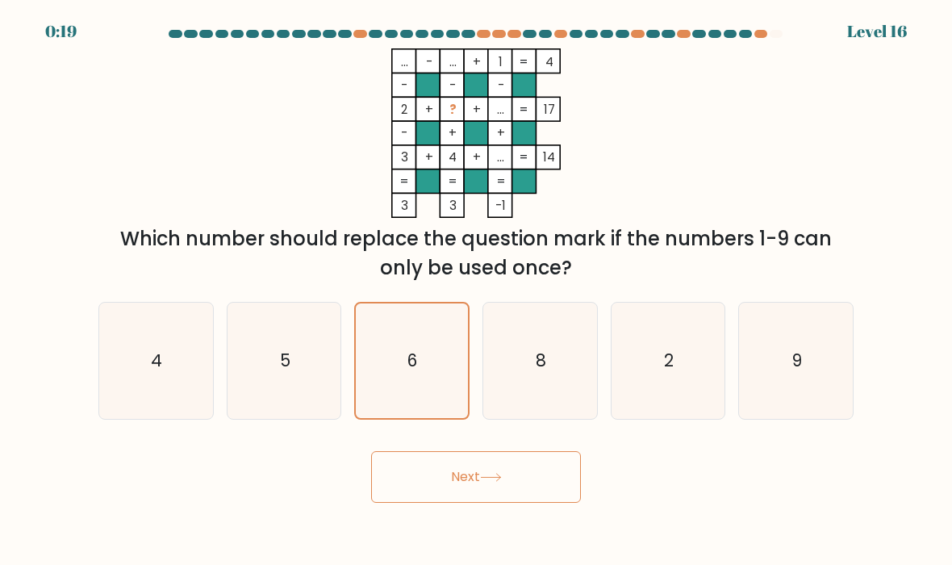
click at [500, 478] on icon at bounding box center [490, 477] width 19 height 7
click at [499, 477] on icon at bounding box center [491, 477] width 22 height 9
click at [511, 476] on button "Next" at bounding box center [476, 477] width 210 height 52
click at [511, 475] on button "Next" at bounding box center [476, 477] width 210 height 52
click at [518, 475] on button "Next" at bounding box center [476, 477] width 210 height 52
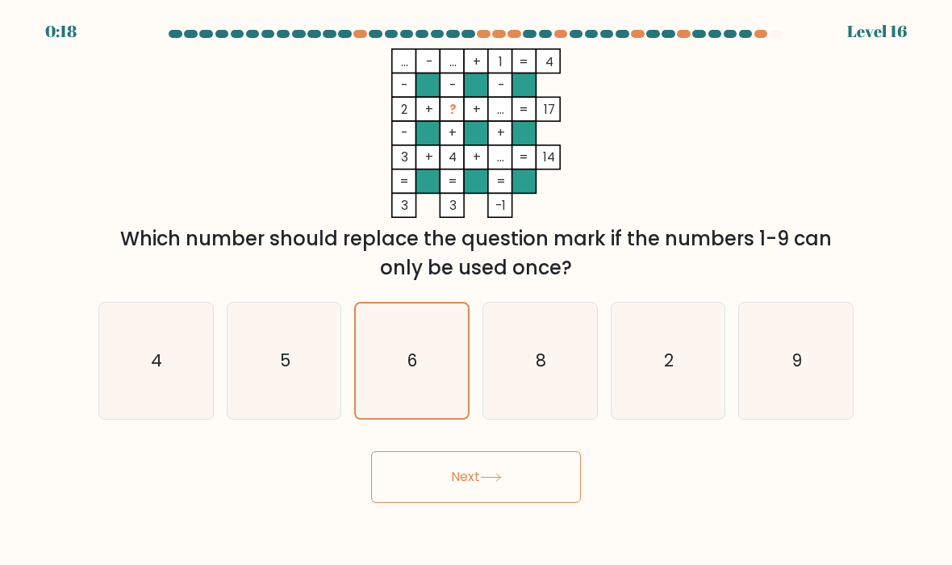
click at [518, 474] on button "Next" at bounding box center [476, 477] width 210 height 52
click at [521, 475] on button "Next" at bounding box center [476, 477] width 210 height 52
click at [520, 474] on button "Next" at bounding box center [476, 477] width 210 height 52
click at [532, 481] on button "Next" at bounding box center [476, 477] width 210 height 52
click at [448, 501] on button "Next" at bounding box center [476, 477] width 210 height 52
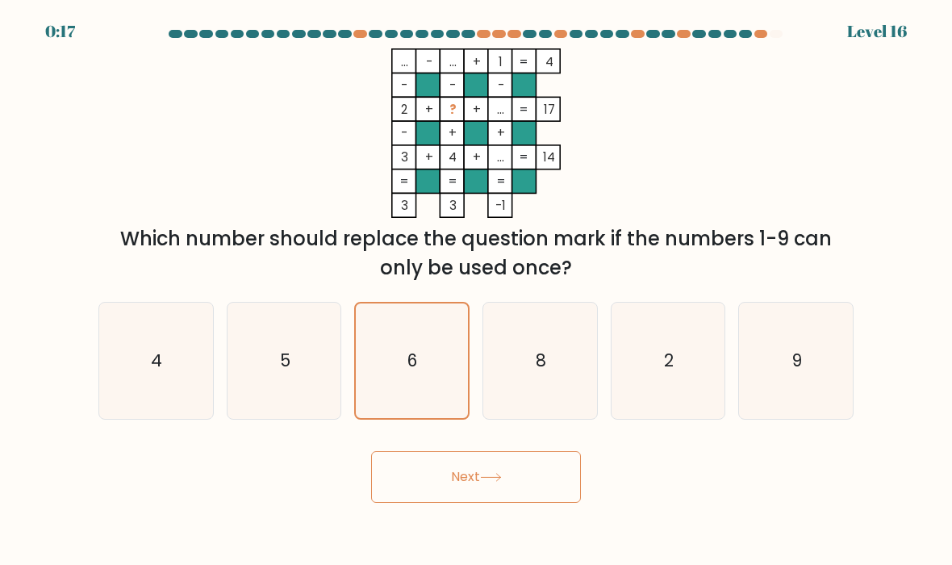
click at [448, 501] on button "Next" at bounding box center [476, 477] width 210 height 52
click at [442, 471] on button "Next" at bounding box center [476, 477] width 210 height 52
click at [441, 470] on button "Next" at bounding box center [476, 477] width 210 height 52
click at [442, 471] on button "Next" at bounding box center [476, 477] width 210 height 52
click at [442, 470] on button "Next" at bounding box center [476, 477] width 210 height 52
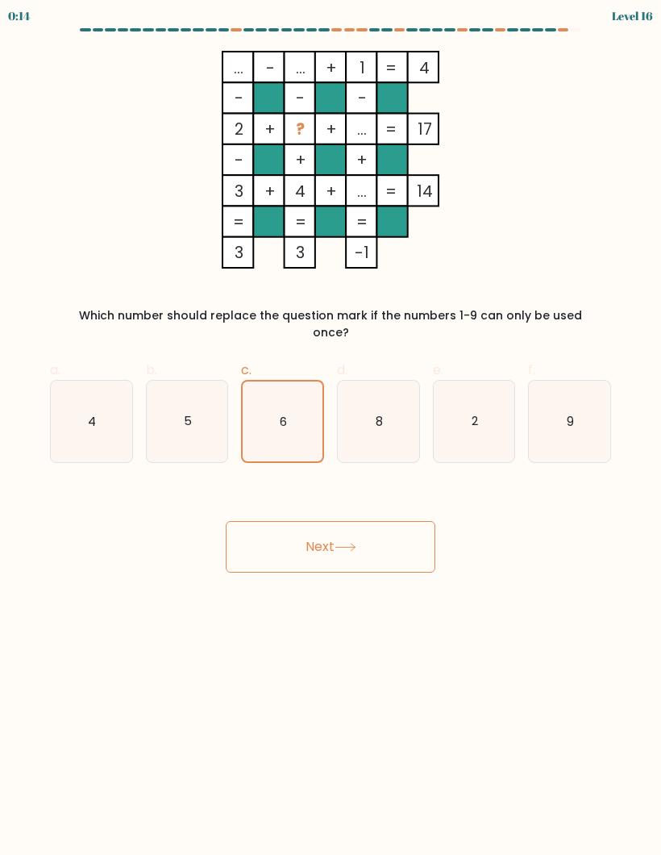
click at [361, 531] on button "Next" at bounding box center [331, 547] width 210 height 52
click at [357, 543] on icon at bounding box center [346, 547] width 22 height 9
click at [356, 543] on icon at bounding box center [346, 547] width 22 height 9
click at [346, 543] on icon at bounding box center [346, 547] width 22 height 9
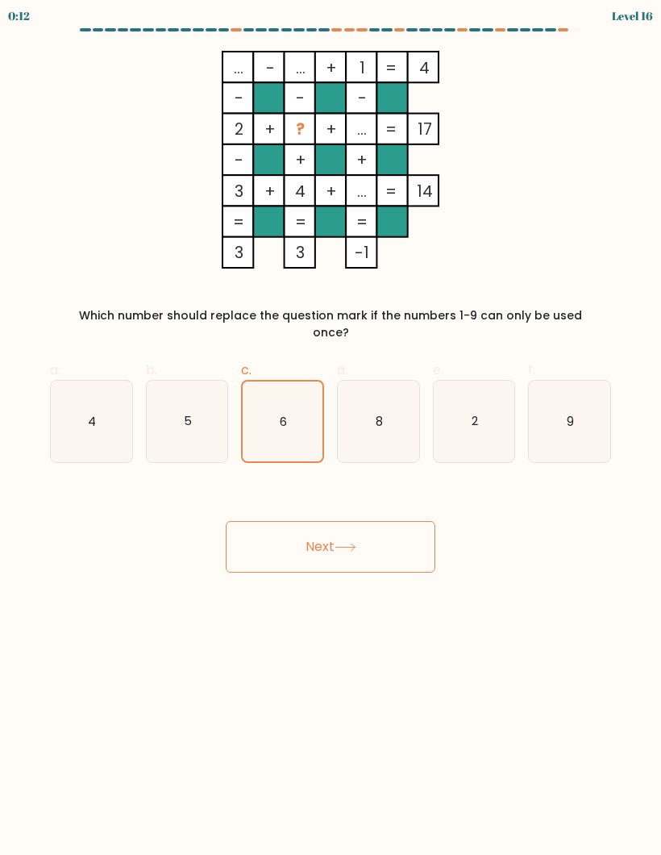
click at [340, 522] on button "Next" at bounding box center [331, 547] width 210 height 52
click at [339, 522] on button "Next" at bounding box center [331, 547] width 210 height 52
click at [365, 524] on button "Next" at bounding box center [331, 547] width 210 height 52
click at [357, 543] on icon at bounding box center [346, 547] width 22 height 9
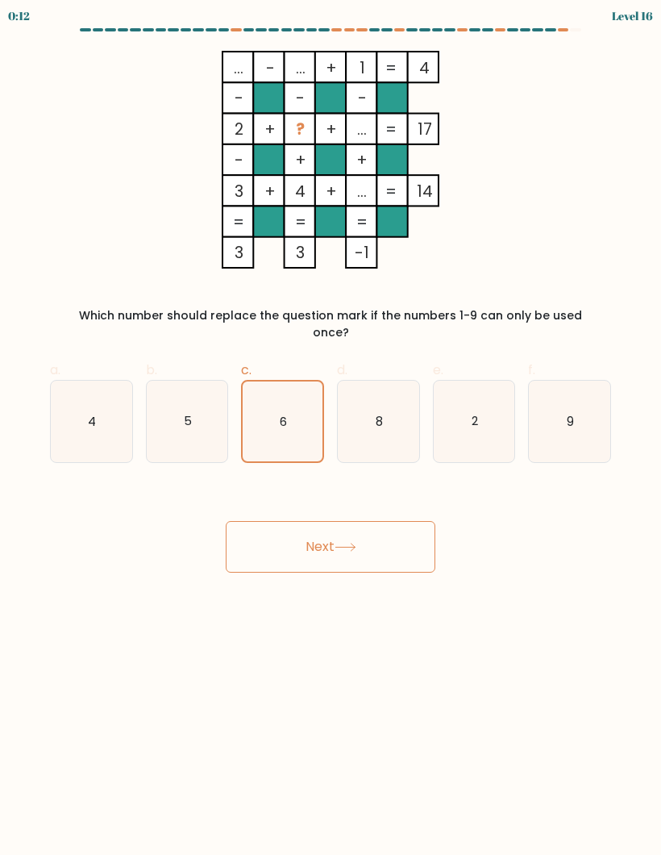
click at [357, 543] on icon at bounding box center [346, 547] width 22 height 9
click at [333, 522] on button "Next" at bounding box center [331, 547] width 210 height 52
click at [332, 521] on button "Next" at bounding box center [331, 547] width 210 height 52
click at [357, 543] on icon at bounding box center [346, 547] width 22 height 9
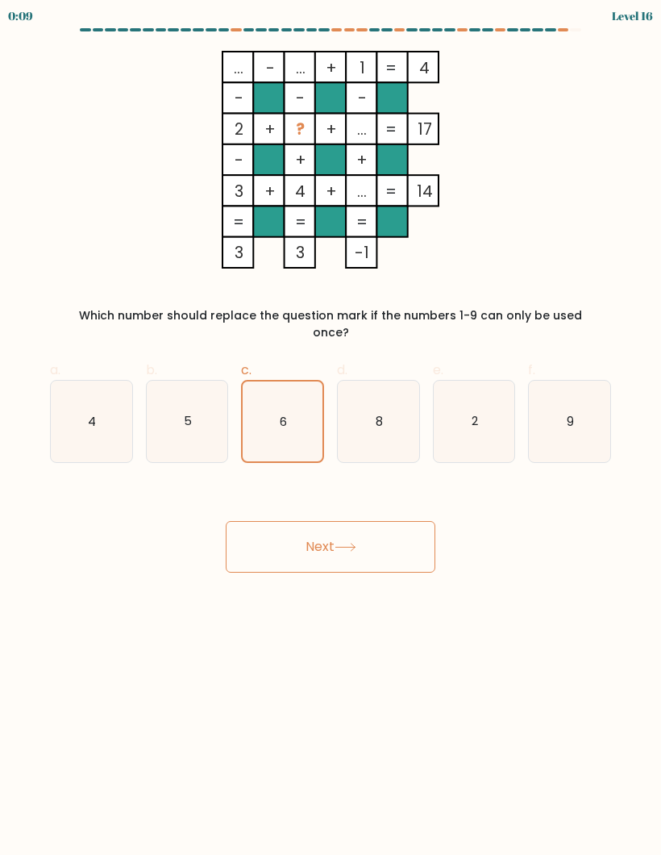
click at [359, 536] on button "Next" at bounding box center [331, 547] width 210 height 52
click at [358, 536] on button "Next" at bounding box center [331, 547] width 210 height 52
click at [357, 521] on button "Next" at bounding box center [331, 547] width 210 height 52
click at [353, 543] on icon at bounding box center [346, 547] width 22 height 9
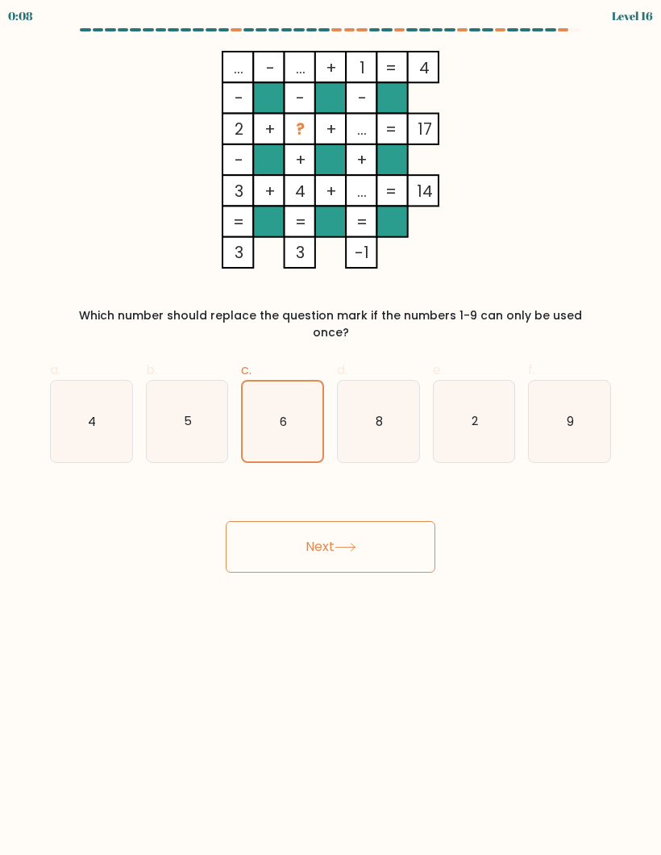
click at [353, 543] on icon at bounding box center [346, 547] width 22 height 9
click at [348, 543] on icon at bounding box center [346, 547] width 22 height 9
click at [375, 528] on button "Next" at bounding box center [331, 547] width 210 height 52
click at [374, 528] on button "Next" at bounding box center [331, 547] width 210 height 52
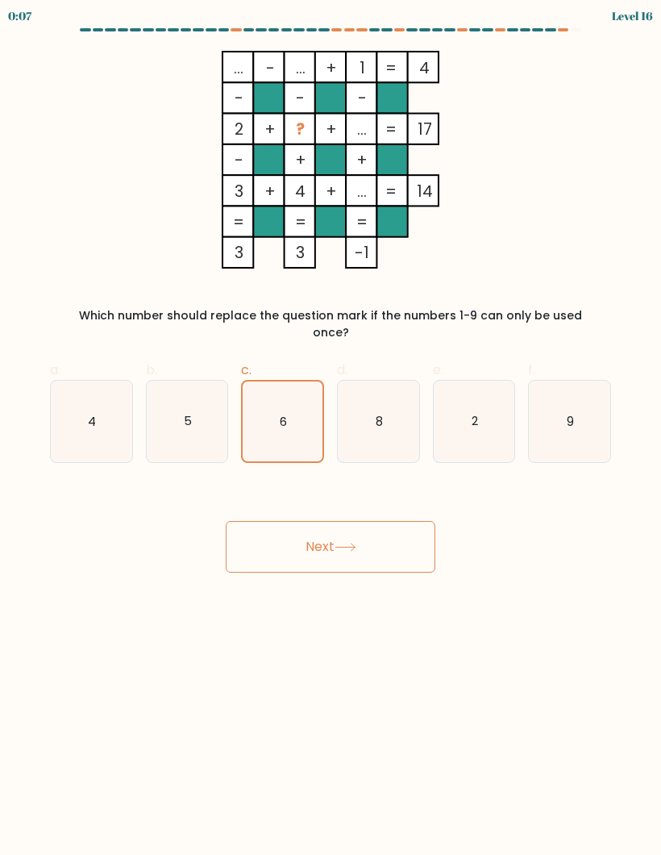
click at [350, 521] on button "Next" at bounding box center [331, 547] width 210 height 52
click at [349, 521] on button "Next" at bounding box center [331, 547] width 210 height 52
click at [336, 530] on button "Next" at bounding box center [331, 547] width 210 height 52
click at [430, 547] on button "Next" at bounding box center [331, 547] width 210 height 52
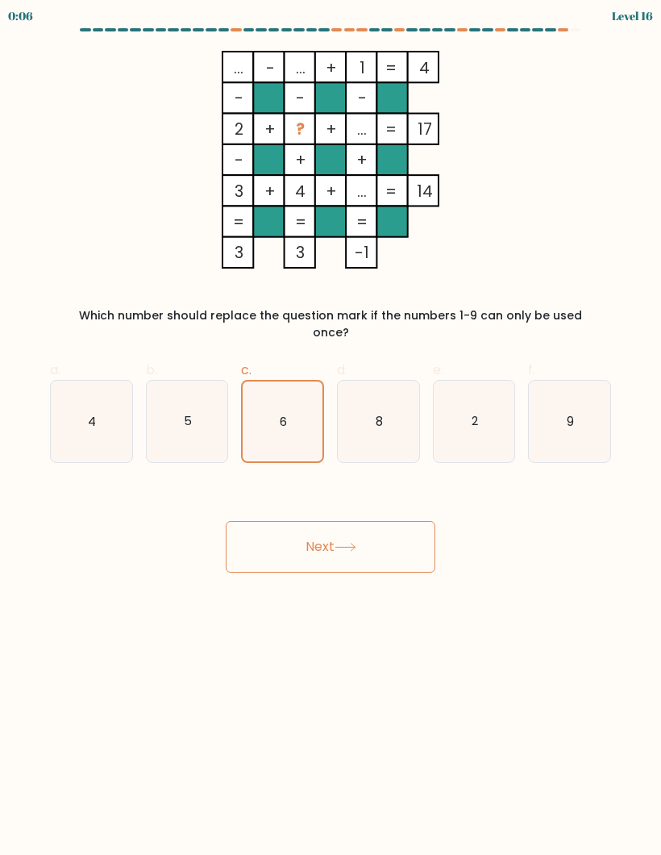
click at [429, 546] on button "Next" at bounding box center [331, 547] width 210 height 52
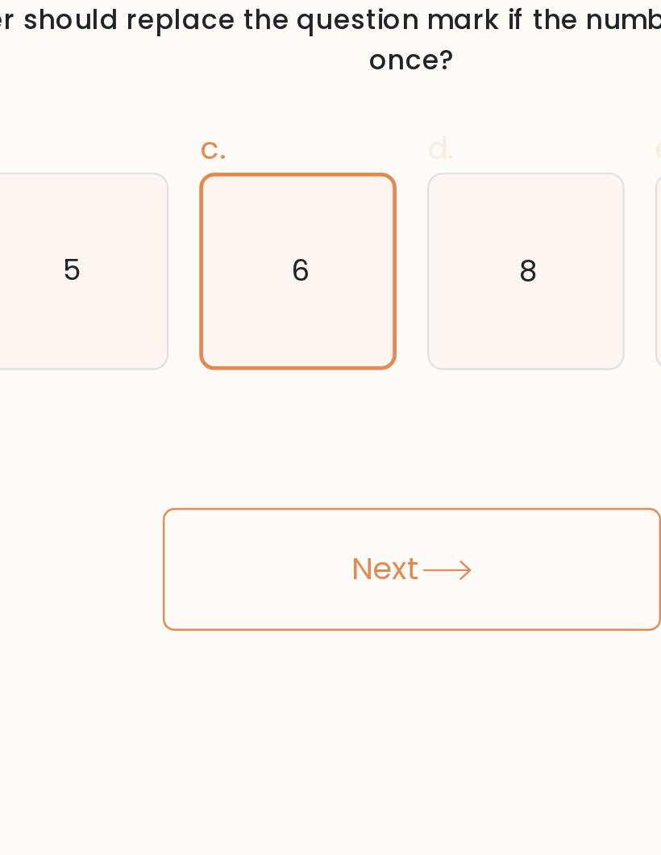
click at [226, 521] on button "Next" at bounding box center [331, 547] width 210 height 52
click at [335, 543] on icon at bounding box center [346, 547] width 22 height 9
click at [226, 521] on button "Next" at bounding box center [331, 547] width 210 height 52
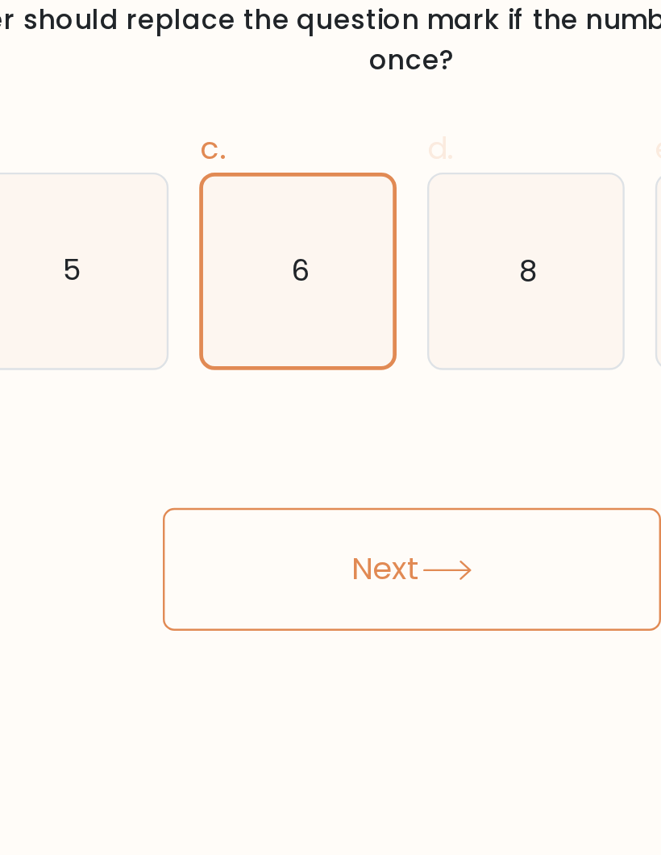
click at [226, 521] on button "Next" at bounding box center [331, 547] width 210 height 52
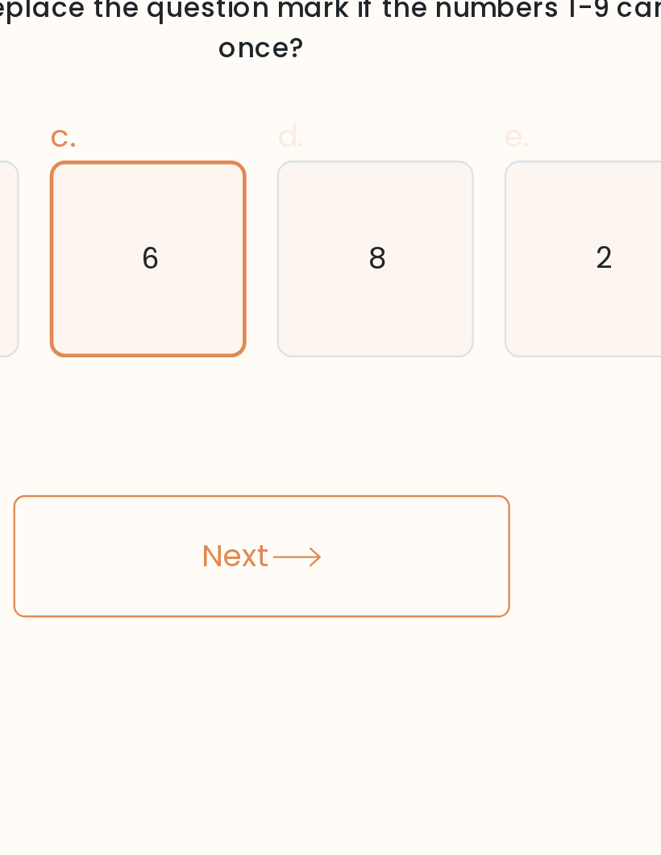
click at [226, 521] on button "Next" at bounding box center [331, 547] width 210 height 52
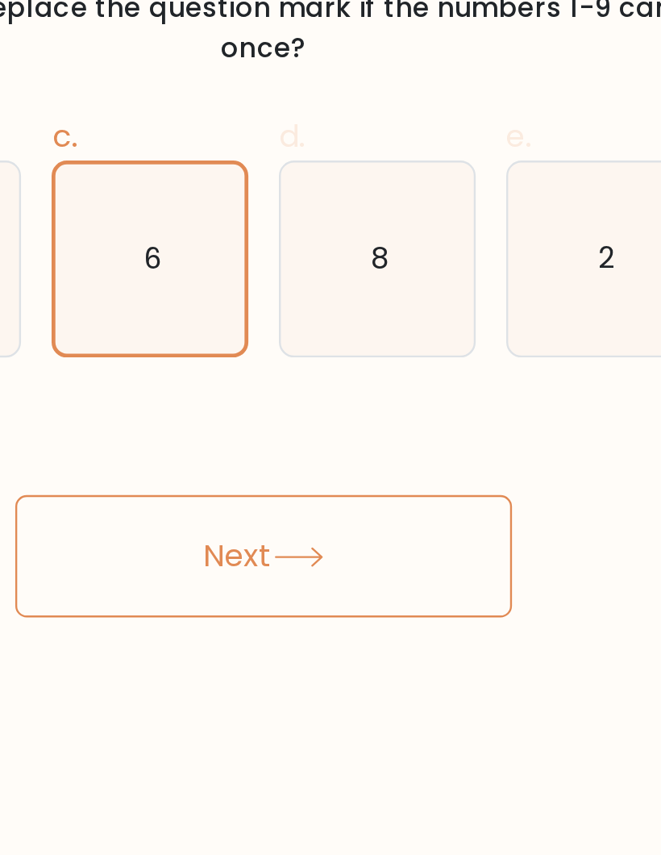
click at [226, 521] on button "Next" at bounding box center [331, 547] width 210 height 52
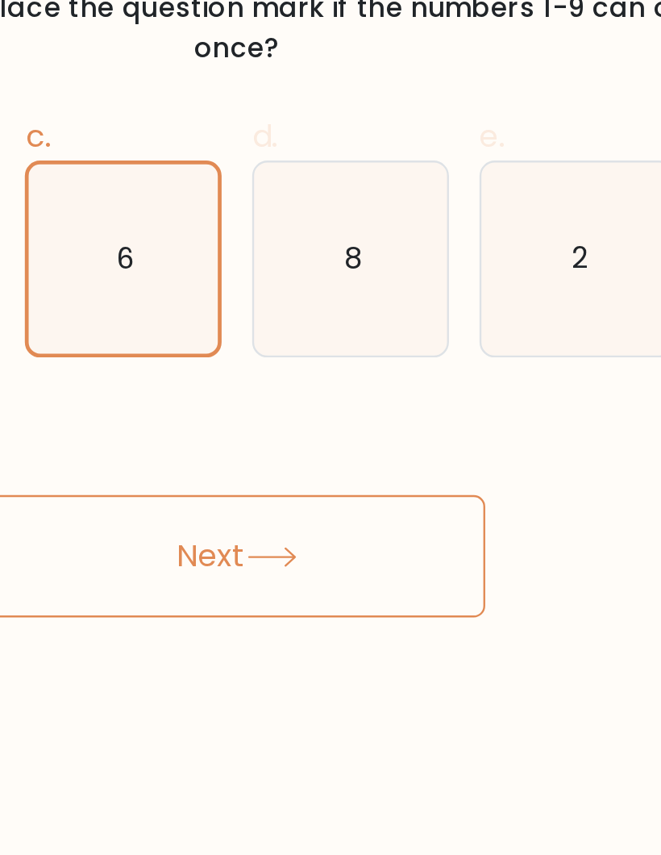
click at [335, 543] on icon at bounding box center [346, 547] width 22 height 9
click at [226, 521] on button "Next" at bounding box center [331, 547] width 210 height 52
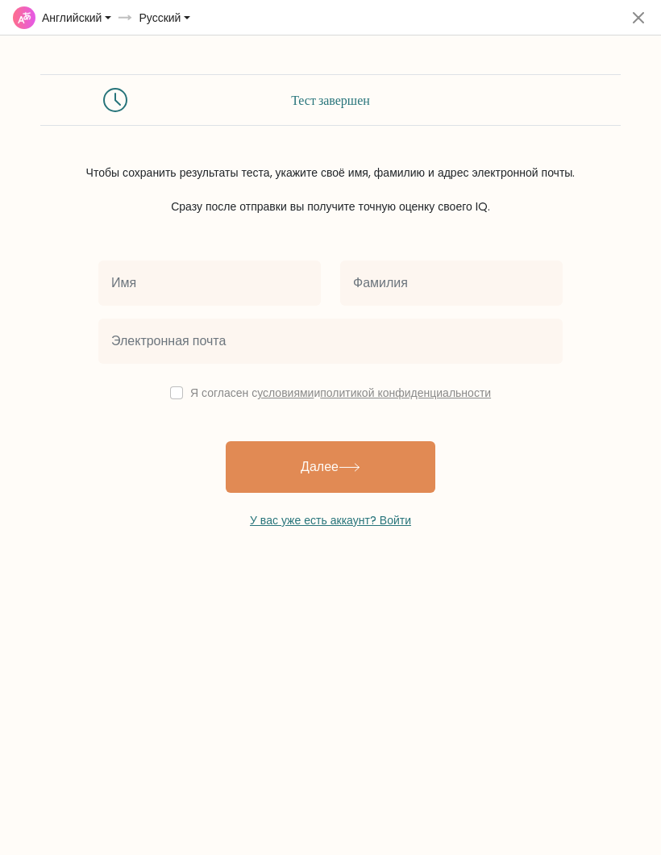
select select "en"
select select "ru"
click at [121, 290] on input "text" at bounding box center [209, 283] width 223 height 45
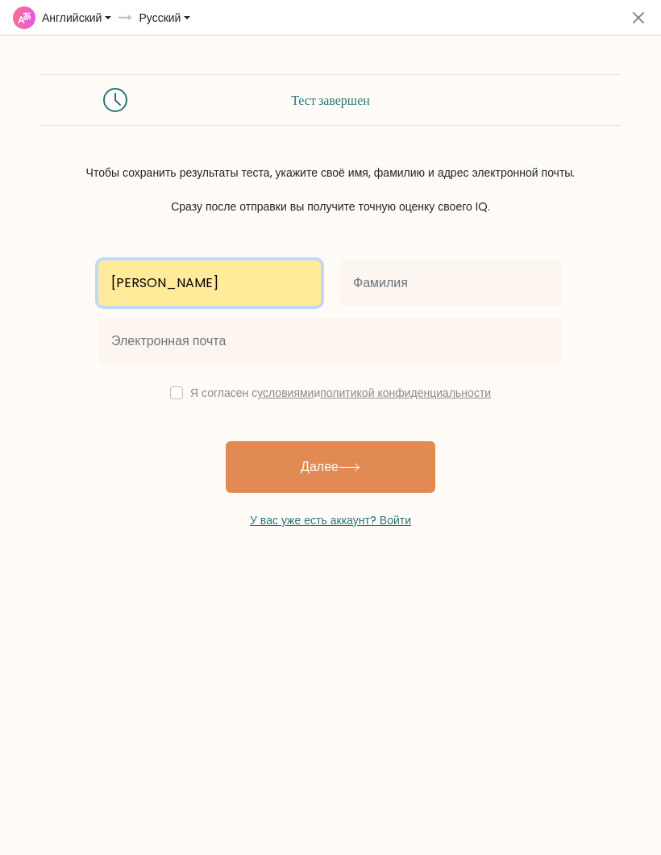
type input "Магомед"
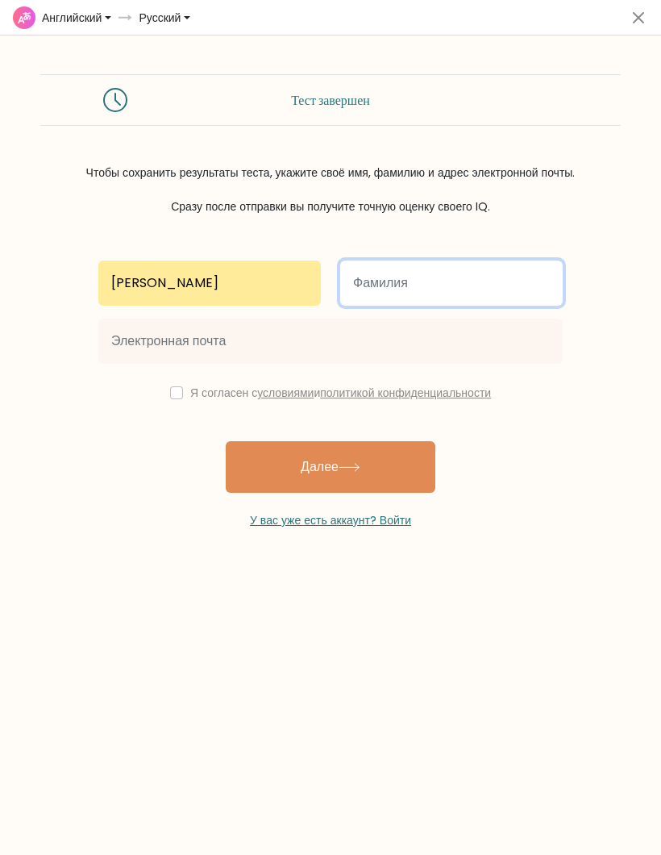
click at [508, 291] on input "text" at bounding box center [451, 283] width 223 height 45
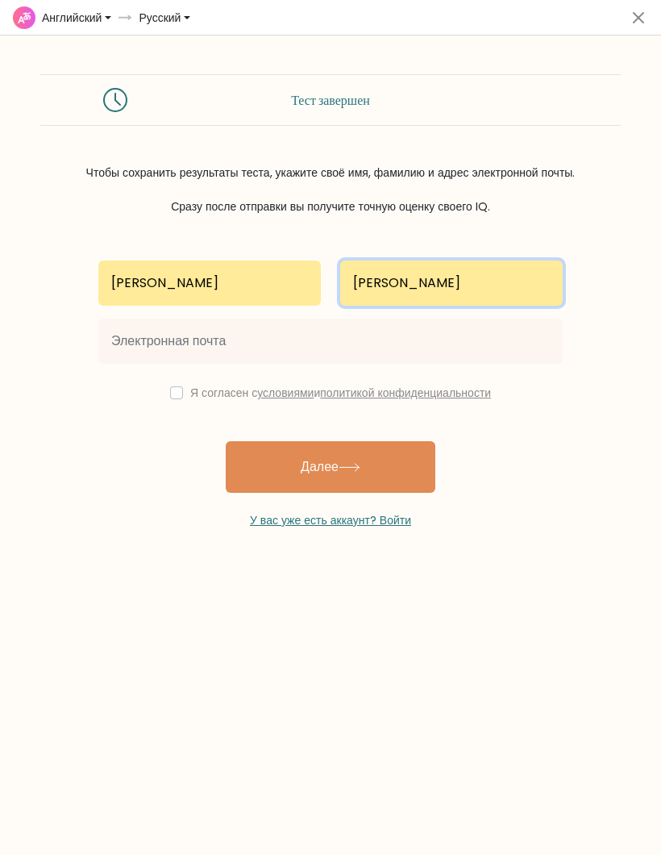
type input "Алиев"
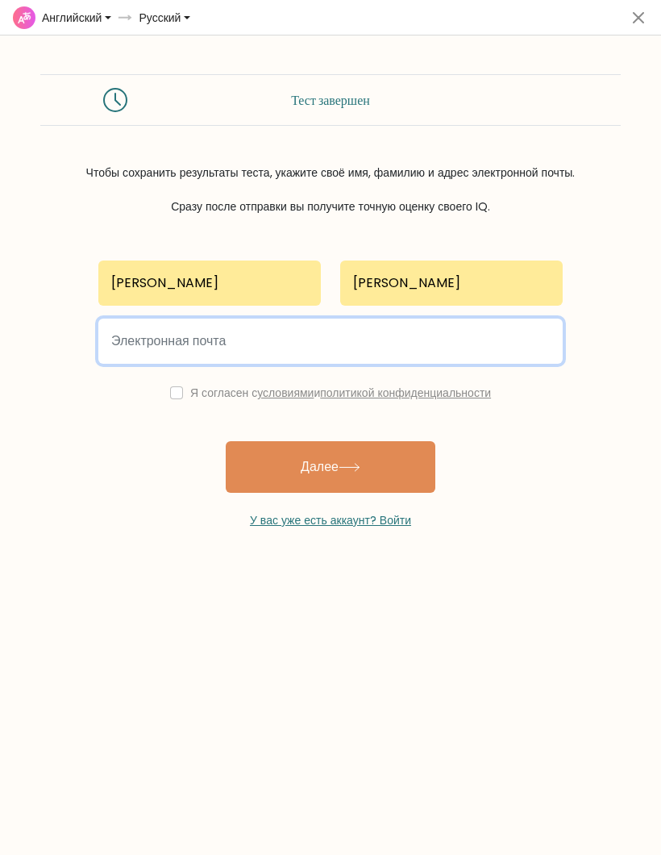
click at [441, 361] on input "email" at bounding box center [330, 341] width 465 height 45
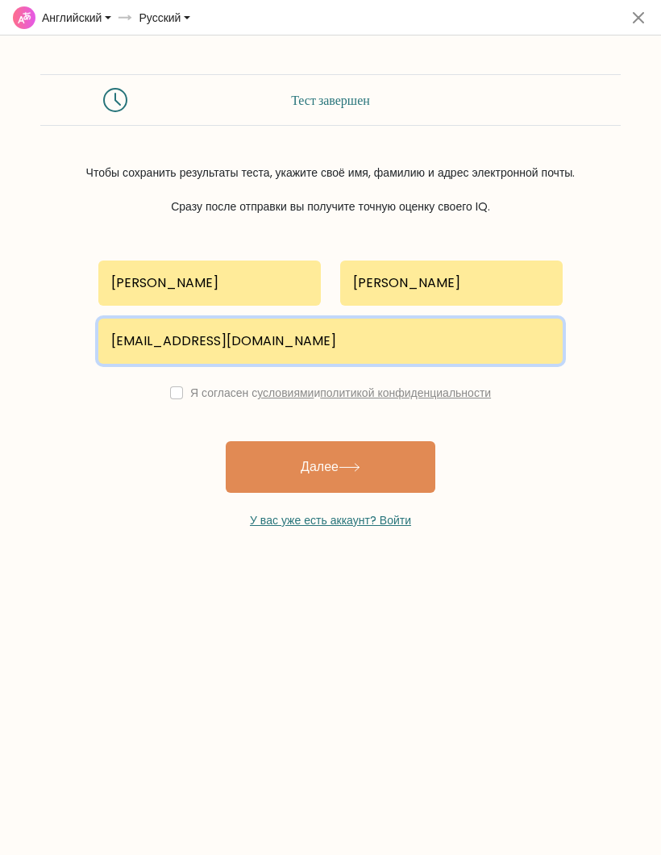
type input "intheschool345@gmail.com"
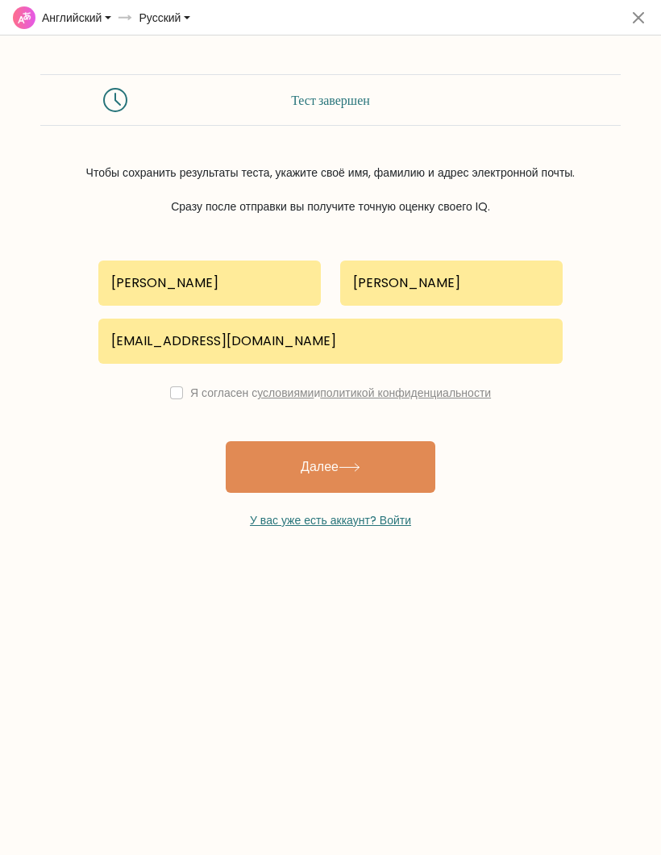
click at [173, 393] on input "checkbox" at bounding box center [176, 392] width 13 height 13
checkbox input "true"
click at [389, 480] on button "Далее" at bounding box center [331, 467] width 210 height 52
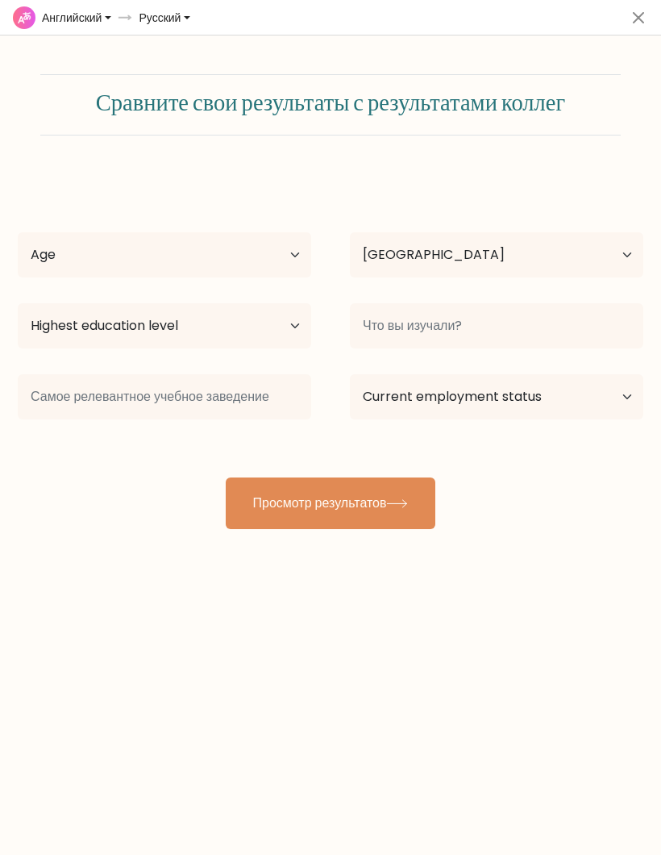
select select "NL"
select select "en"
select select "ru"
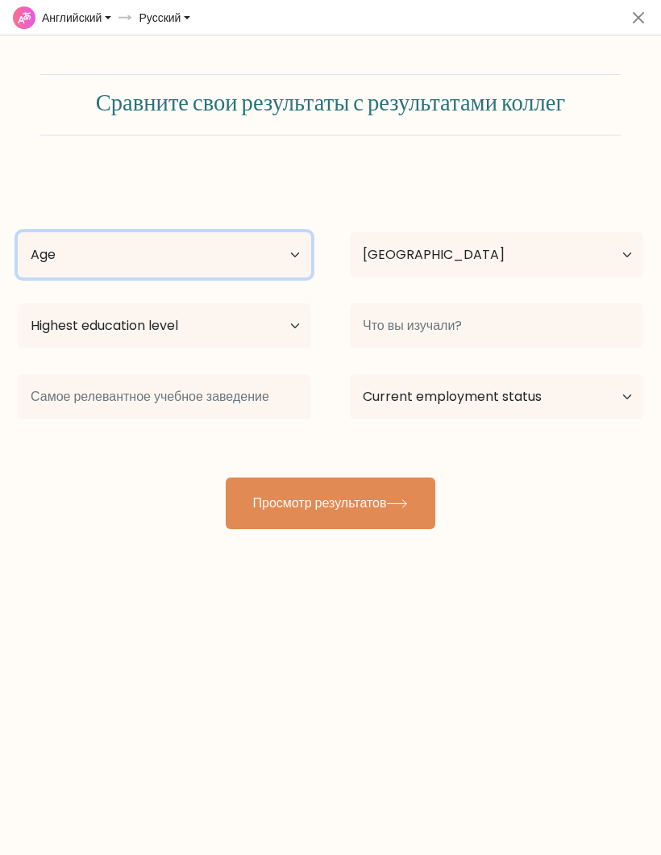
click at [37, 257] on select "Age Under 18 years old 18-24 years old 25-34 years old 35-44 years old 45-54 ye…" at bounding box center [165, 254] width 294 height 45
select select "min_18"
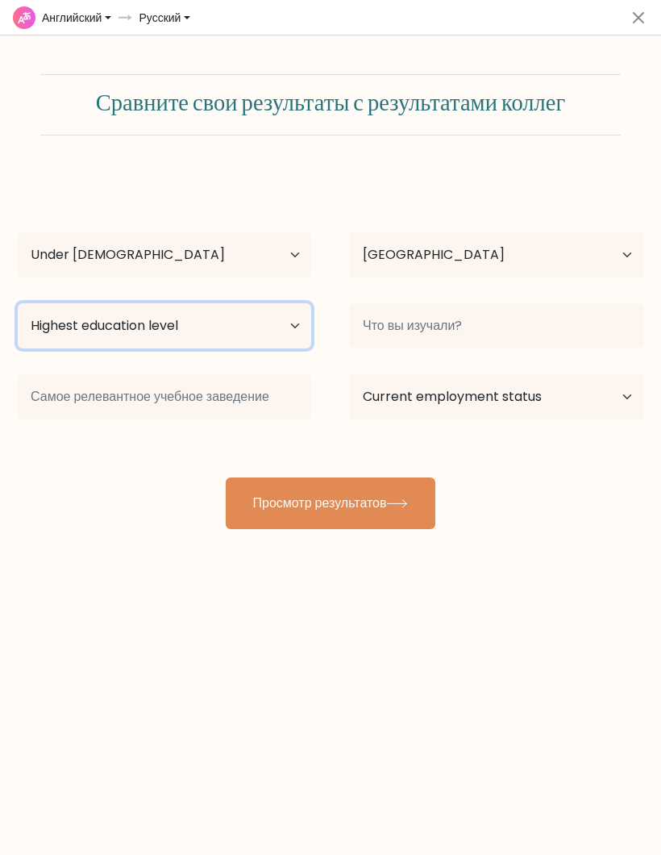
click at [56, 325] on select "Highest education level No schooling Primary Lower Secondary Upper Secondary Oc…" at bounding box center [165, 325] width 294 height 45
select select "bachelors_degree"
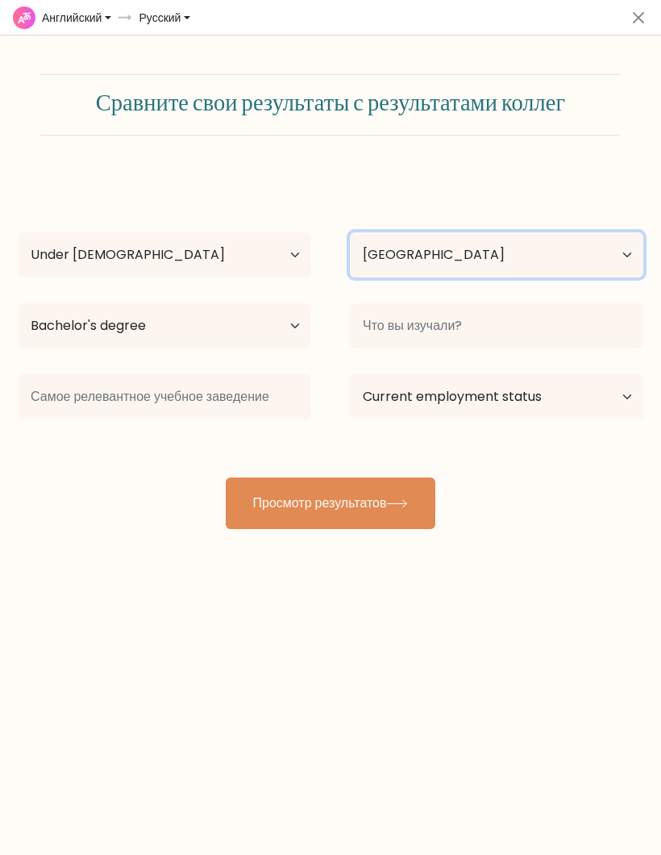
click at [586, 265] on select "Country Afghanistan Albania Algeria American Samoa Andorra Angola Anguilla Anta…" at bounding box center [497, 254] width 294 height 45
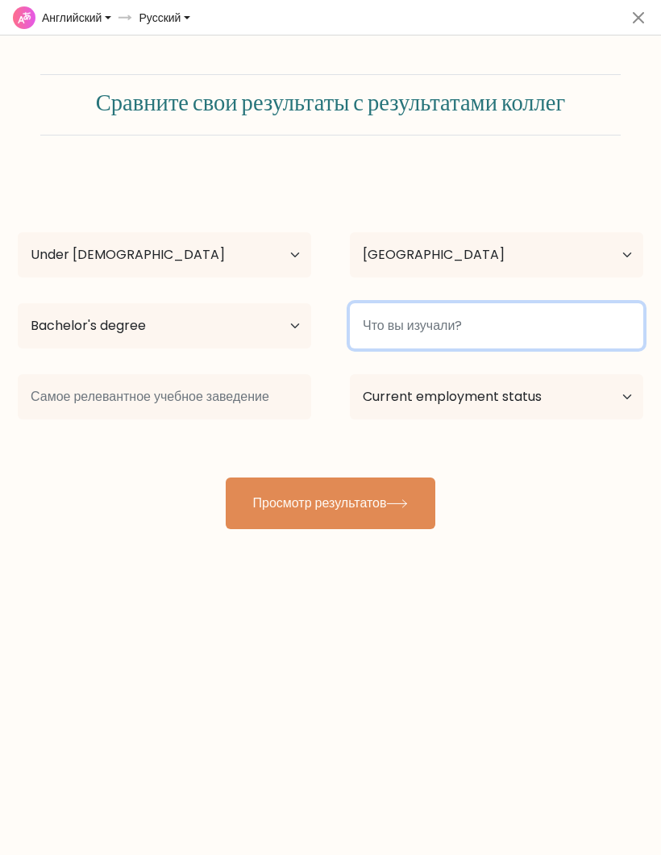
click at [536, 320] on input at bounding box center [497, 325] width 294 height 45
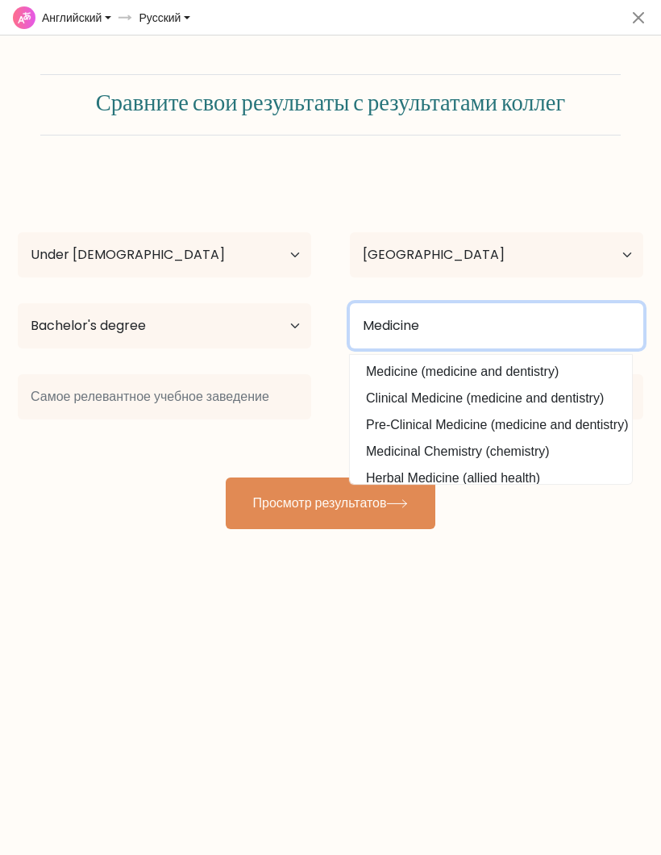
type input "Medicine"
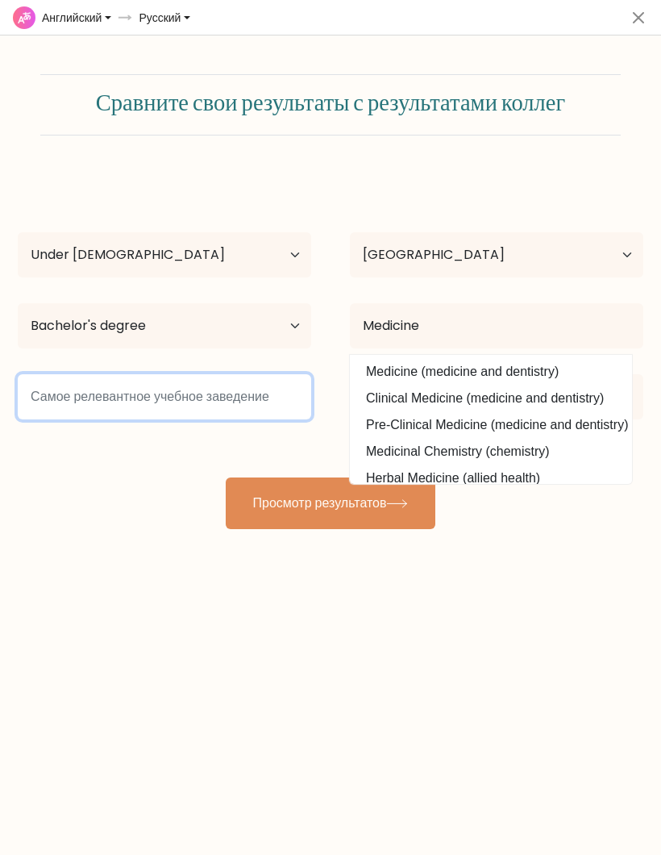
click at [50, 384] on input at bounding box center [165, 396] width 294 height 45
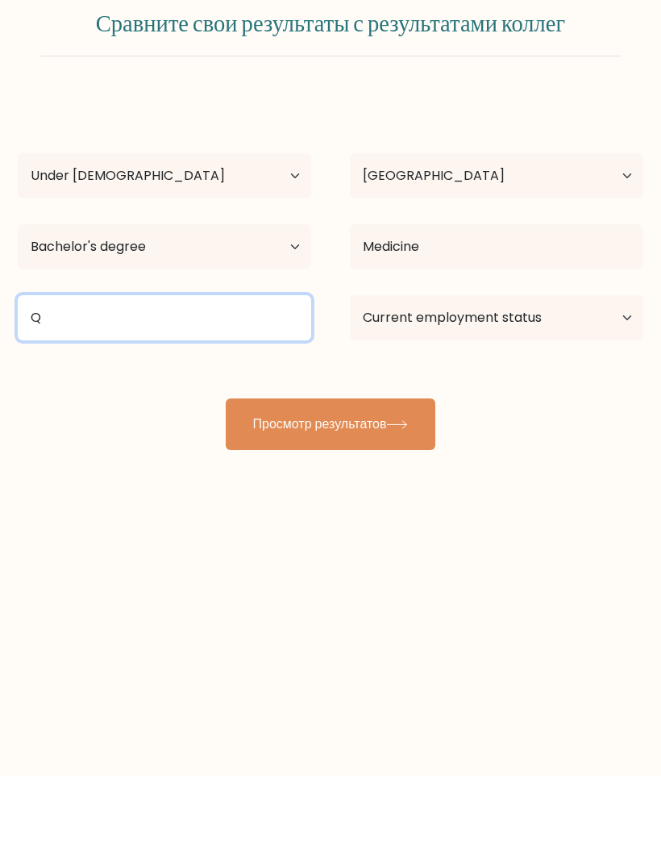
type input "Q"
click at [382, 478] on button "Просмотр результатов" at bounding box center [331, 504] width 210 height 52
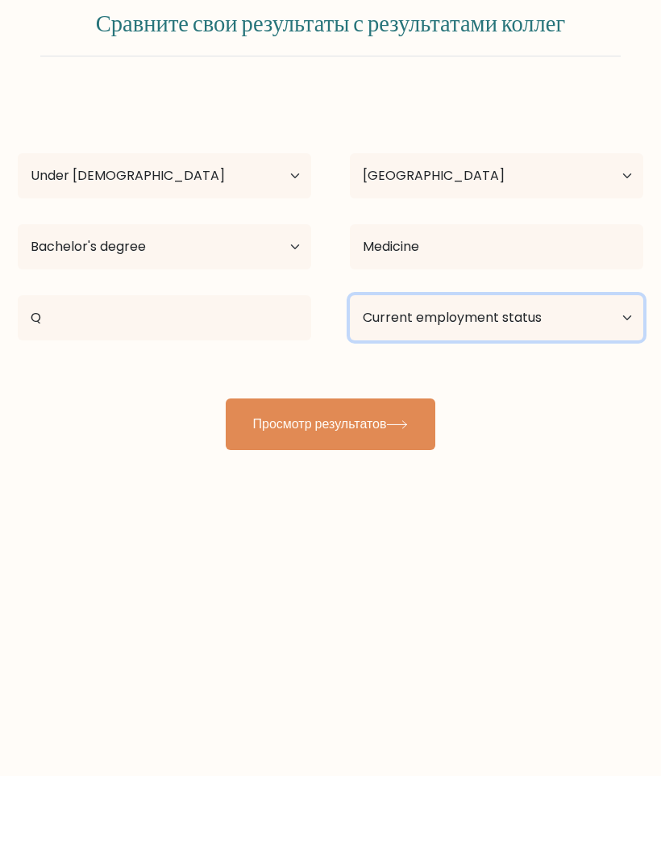
scroll to position [35, 0]
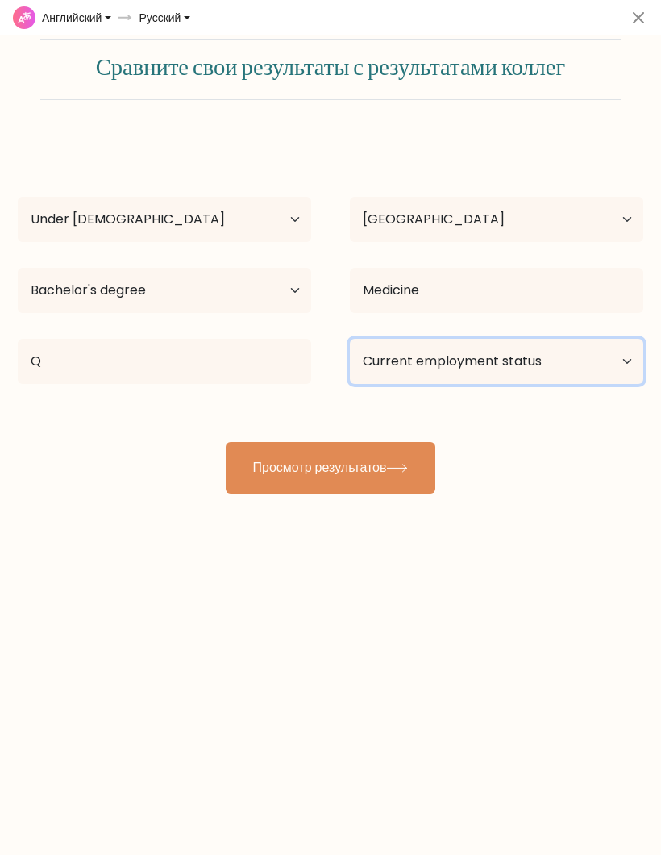
click at [520, 362] on select "Current employment status Employed Student Retired Other / prefer not to answer" at bounding box center [497, 361] width 294 height 45
select select "student"
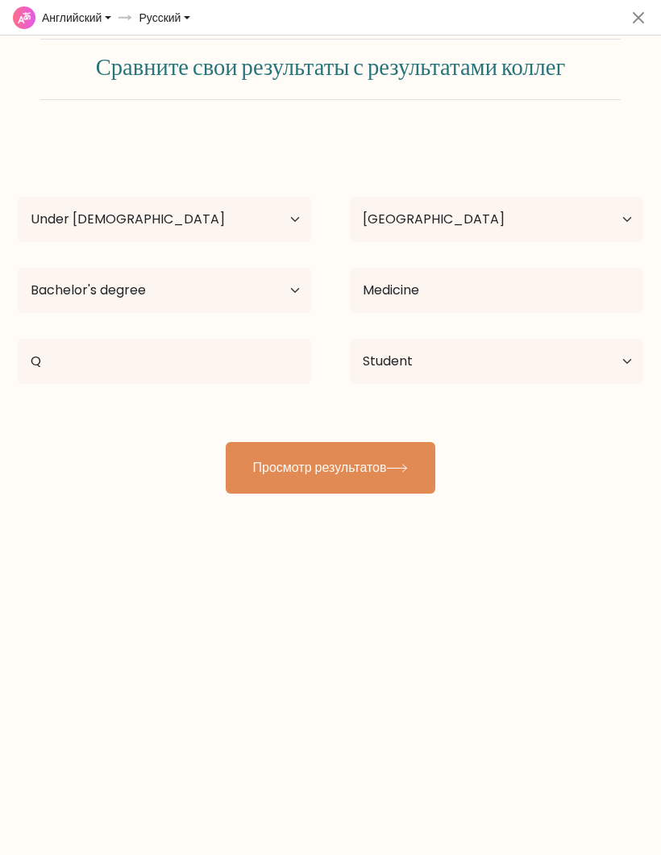
click at [413, 465] on button "Просмотр результатов" at bounding box center [331, 468] width 210 height 52
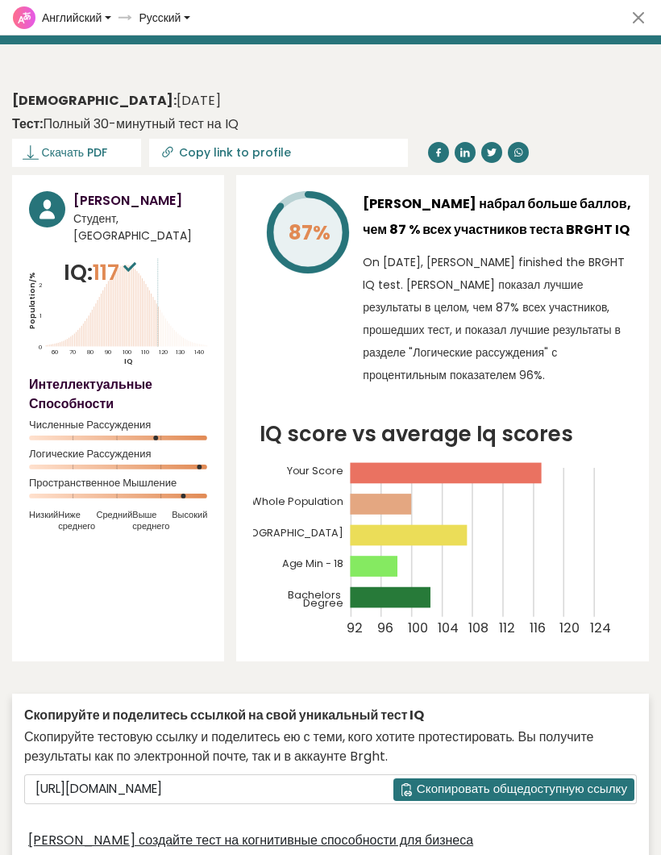
click at [128, 255] on sup at bounding box center [129, 266] width 21 height 23
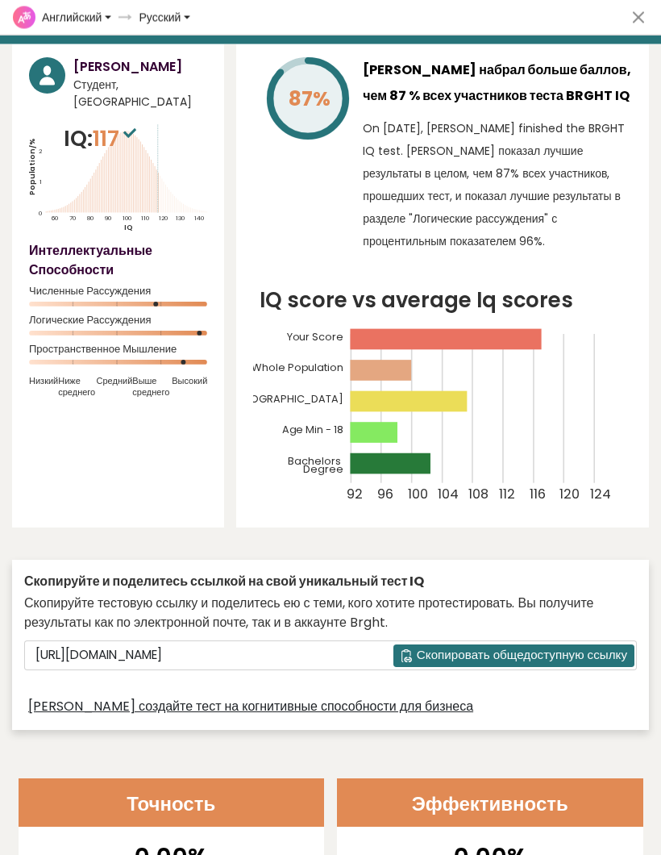
scroll to position [133, 0]
